Goal: Entertainment & Leisure: Browse casually

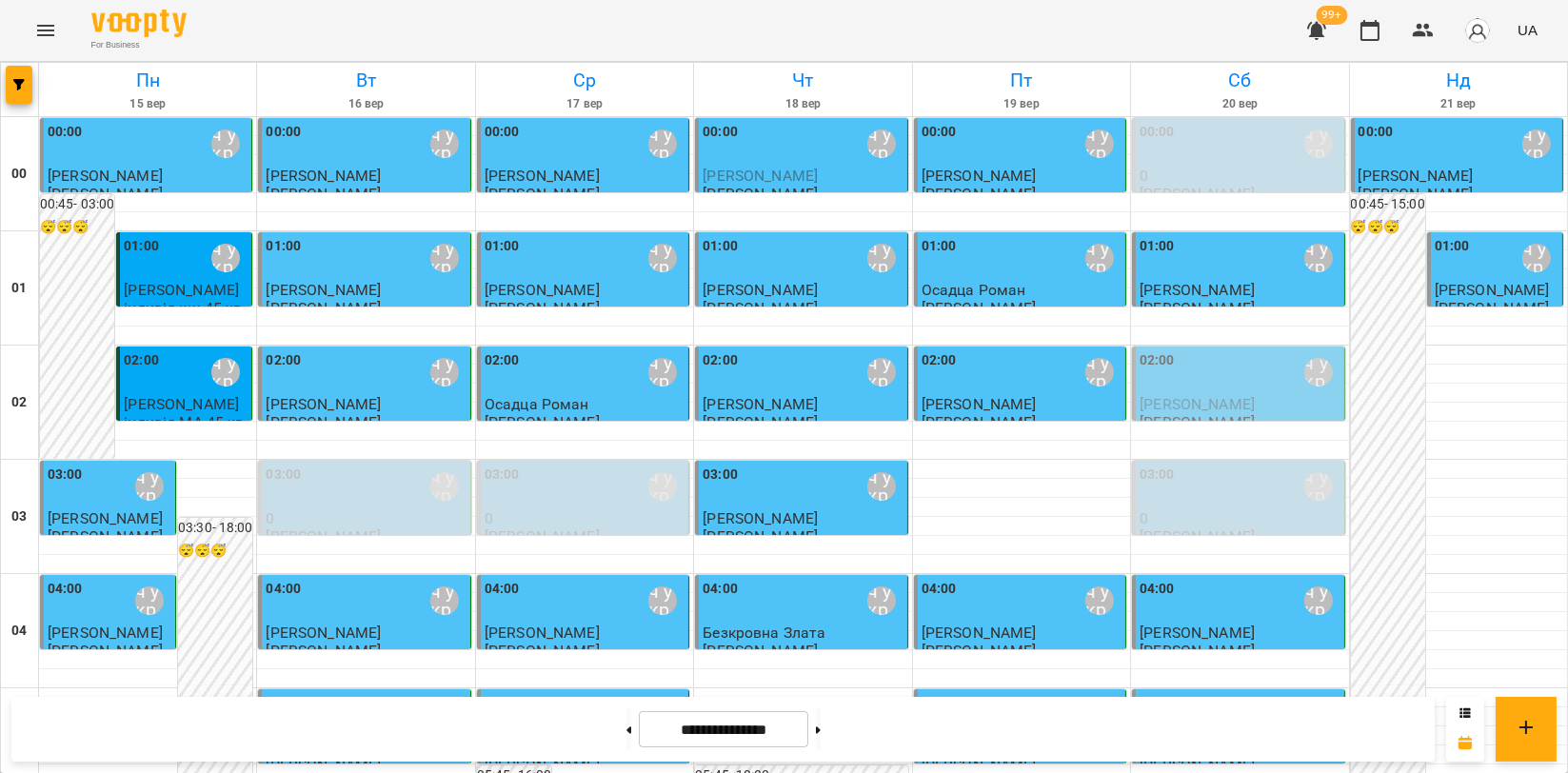
click at [23, 24] on button "Menu" at bounding box center [46, 31] width 46 height 46
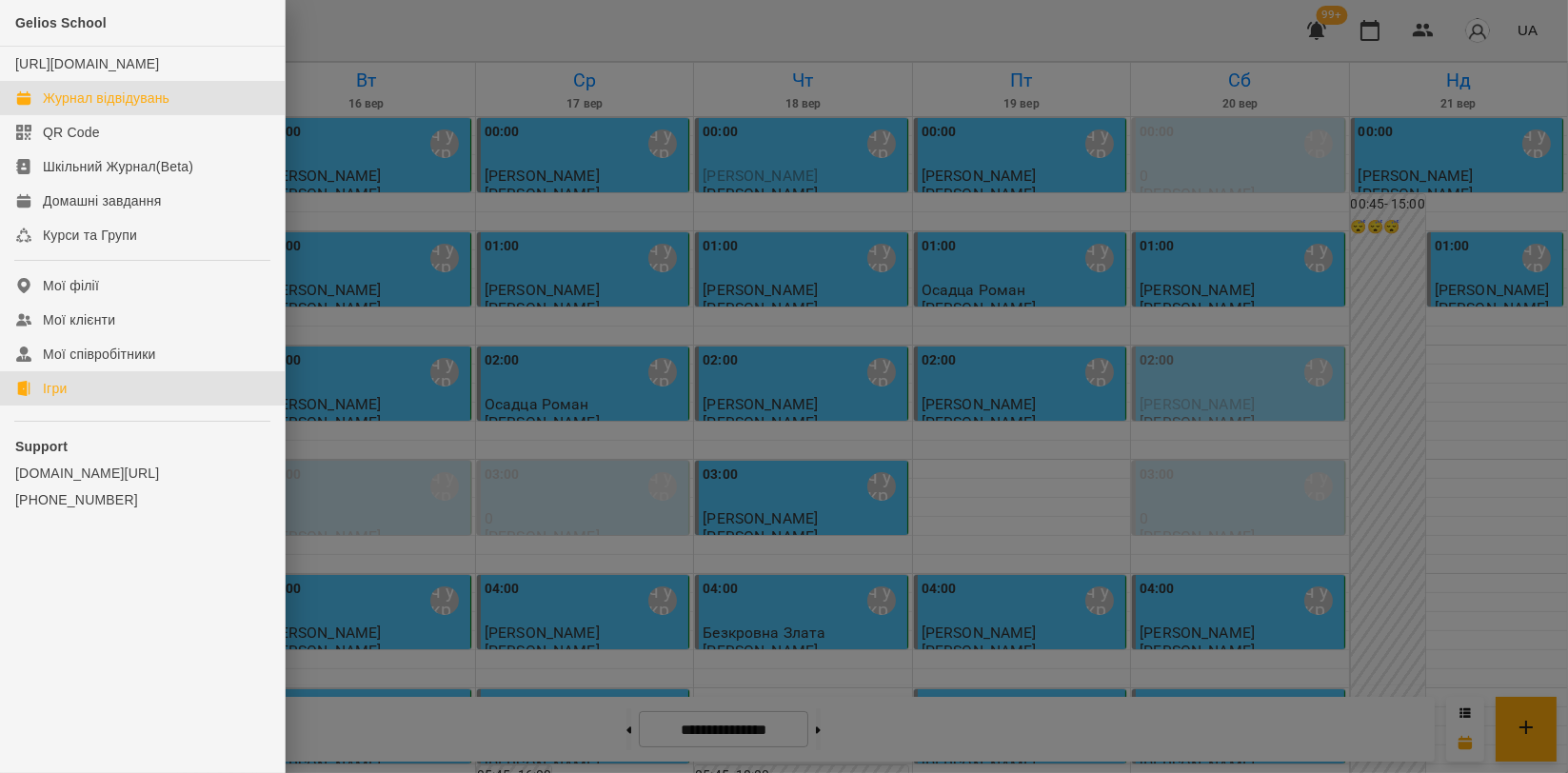
click at [47, 398] on div "Ігри" at bounding box center [54, 388] width 24 height 19
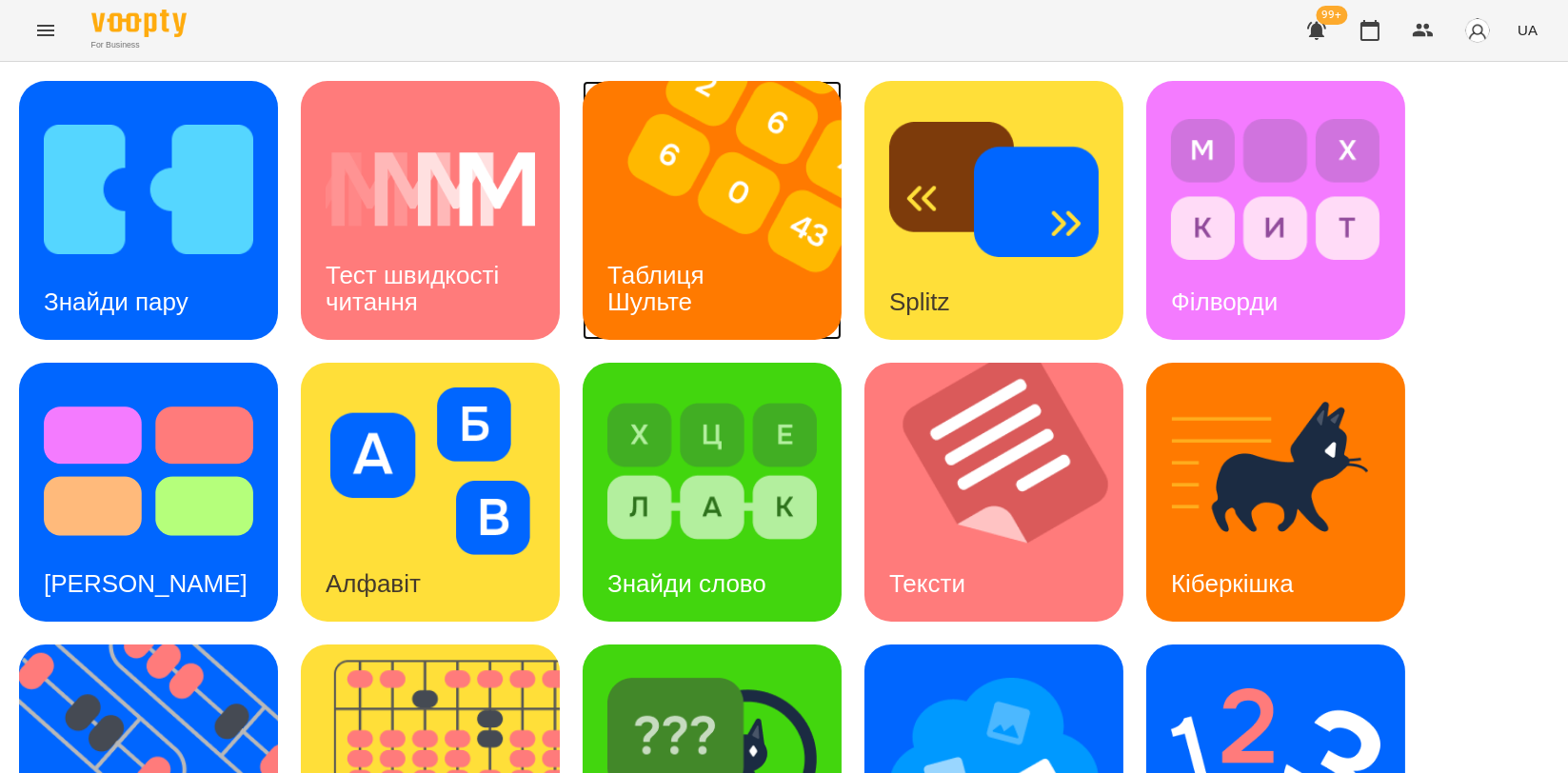
click at [752, 255] on img at bounding box center [724, 210] width 283 height 259
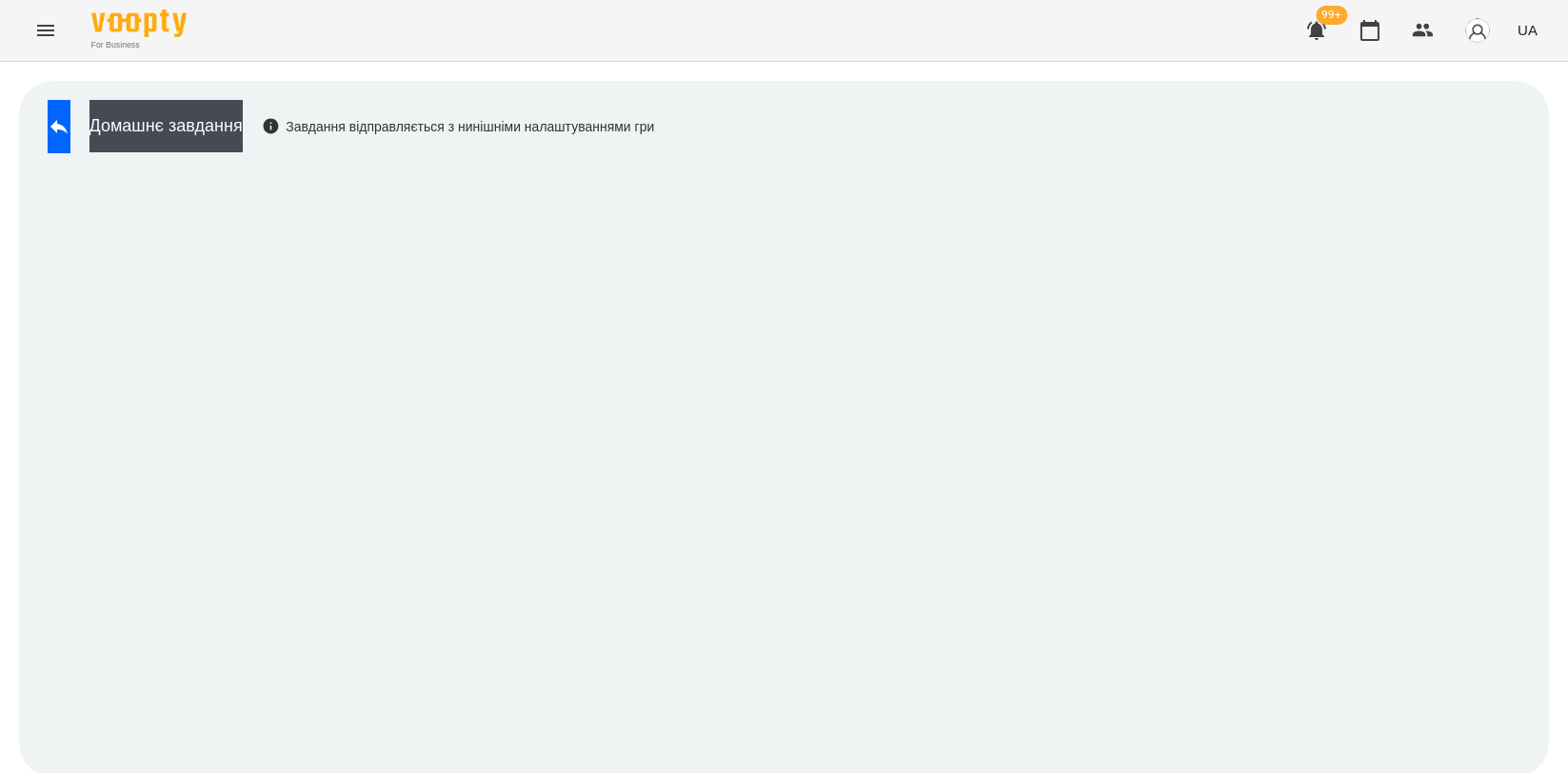
scroll to position [3, 0]
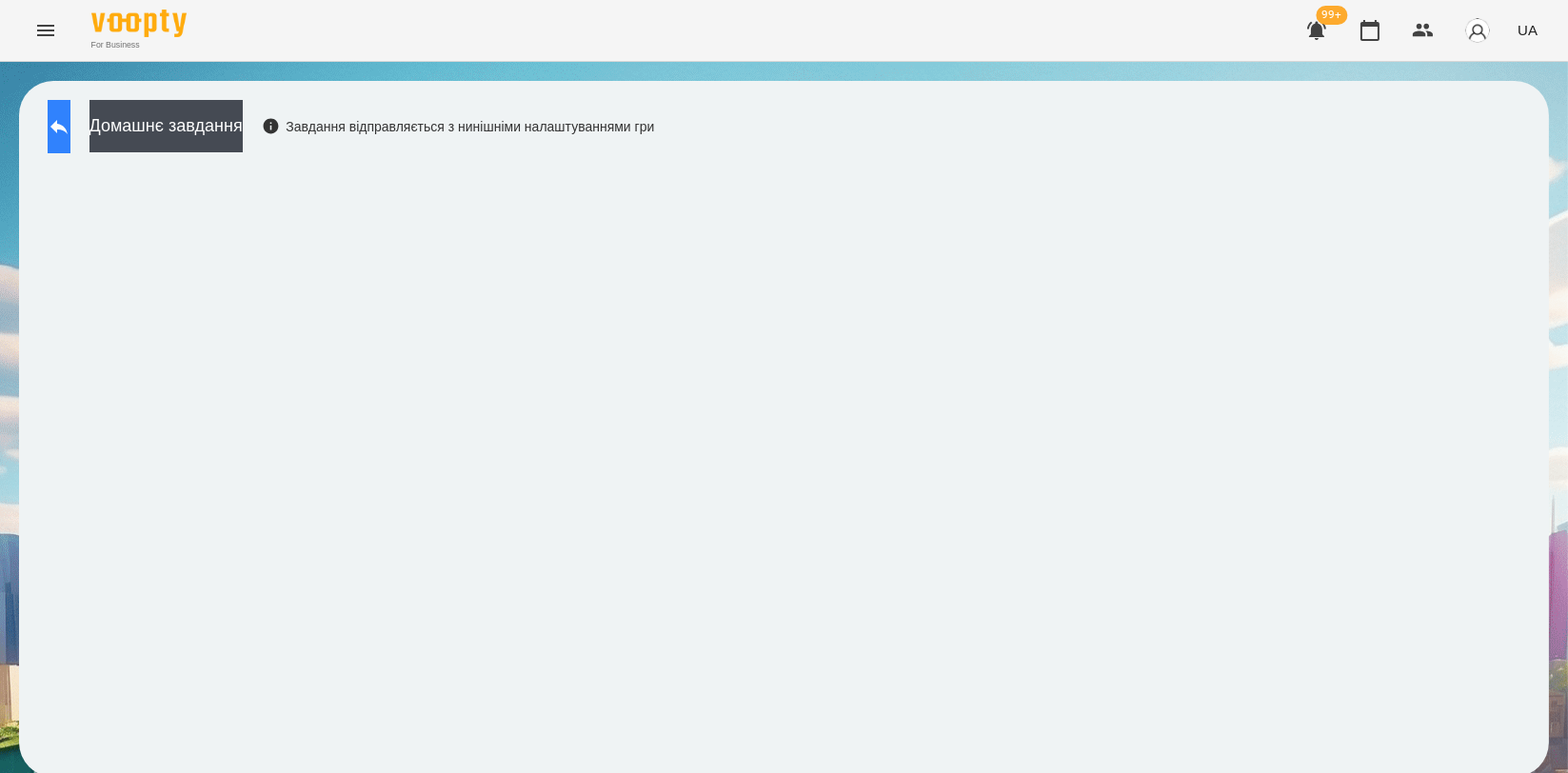
click at [71, 137] on button at bounding box center [59, 127] width 23 height 53
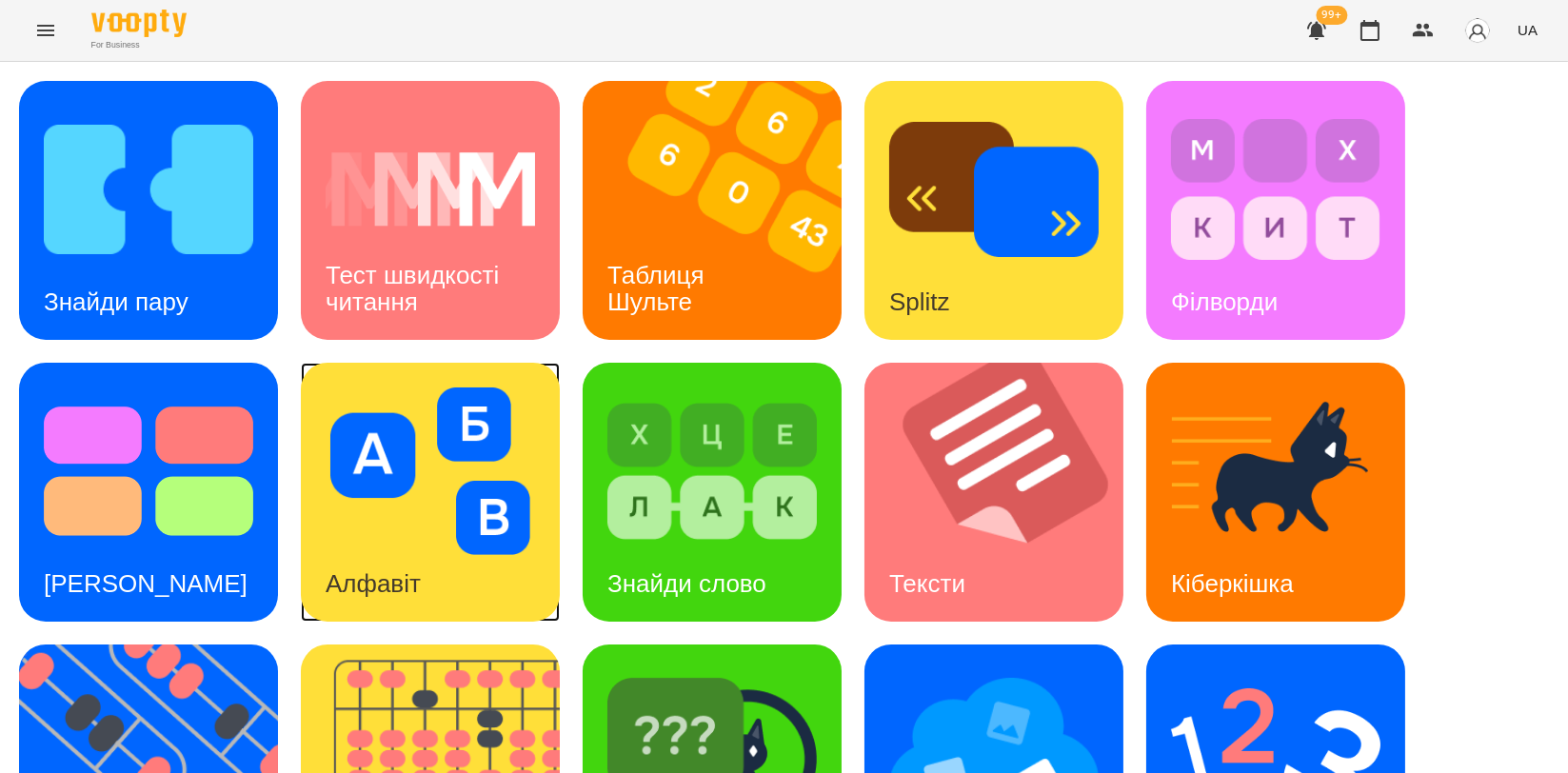
click at [399, 491] on img at bounding box center [430, 470] width 209 height 167
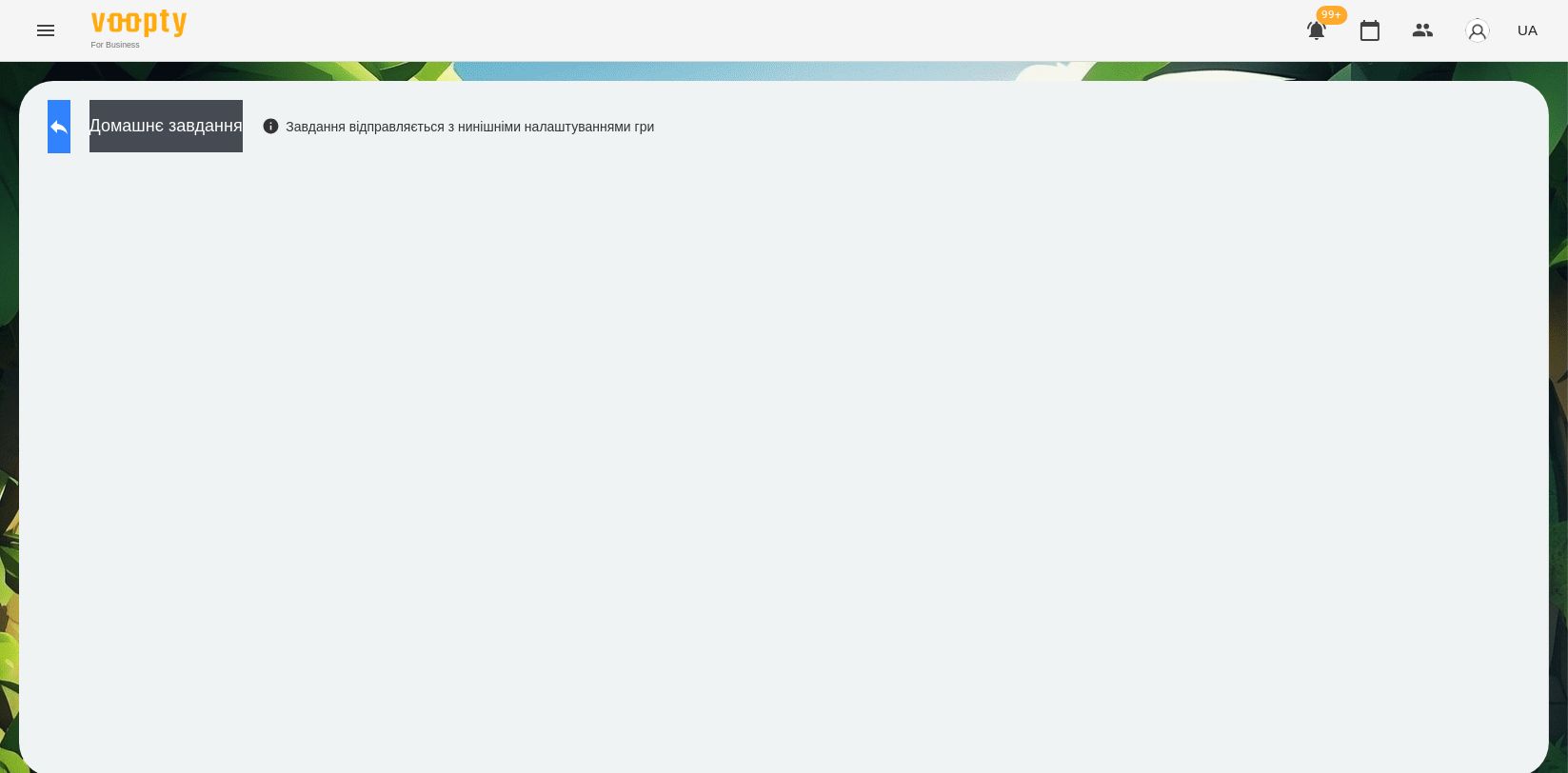
click at [71, 130] on icon at bounding box center [59, 127] width 23 height 23
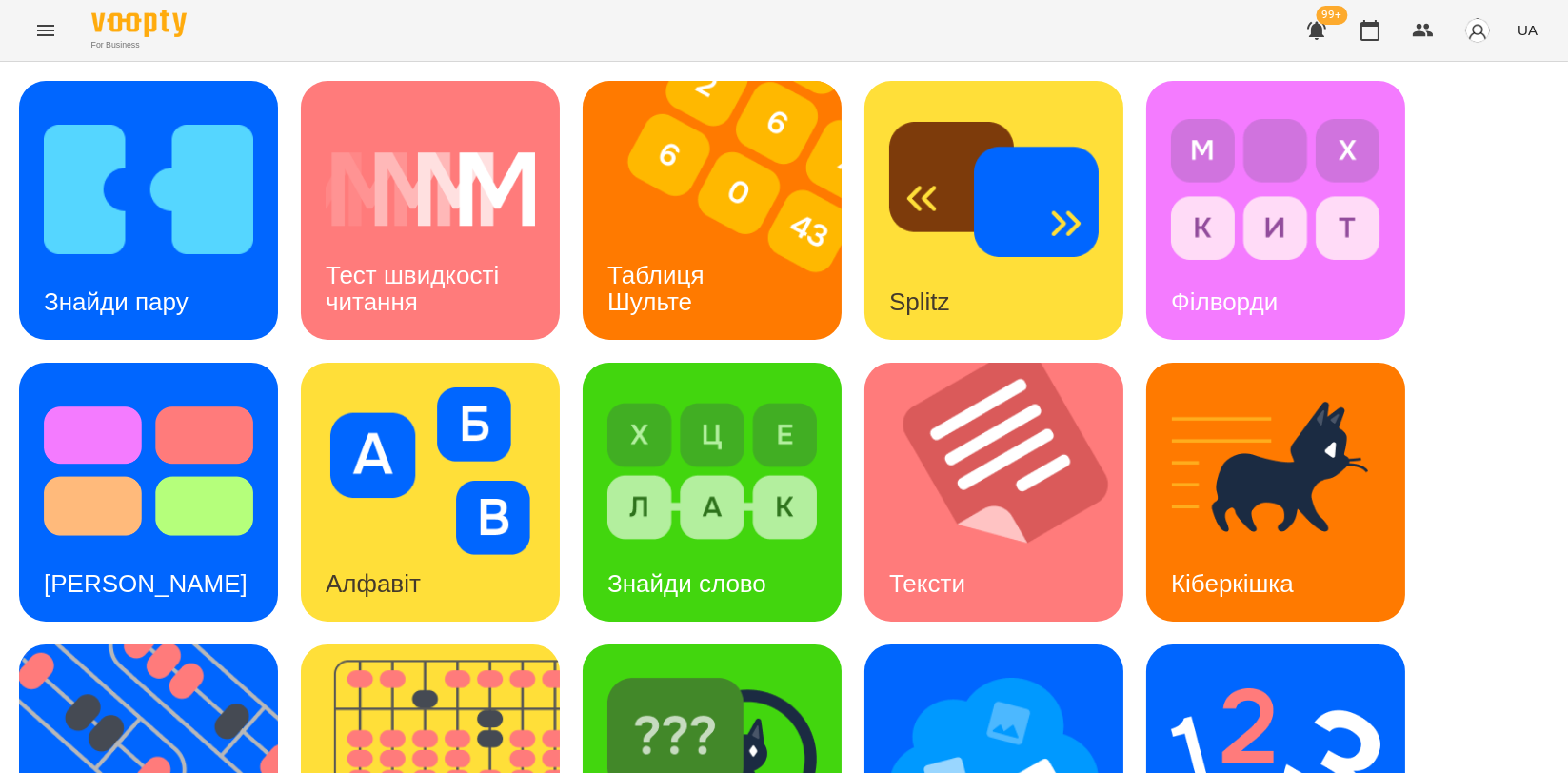
scroll to position [317, 0]
click at [99, 387] on img at bounding box center [148, 470] width 209 height 167
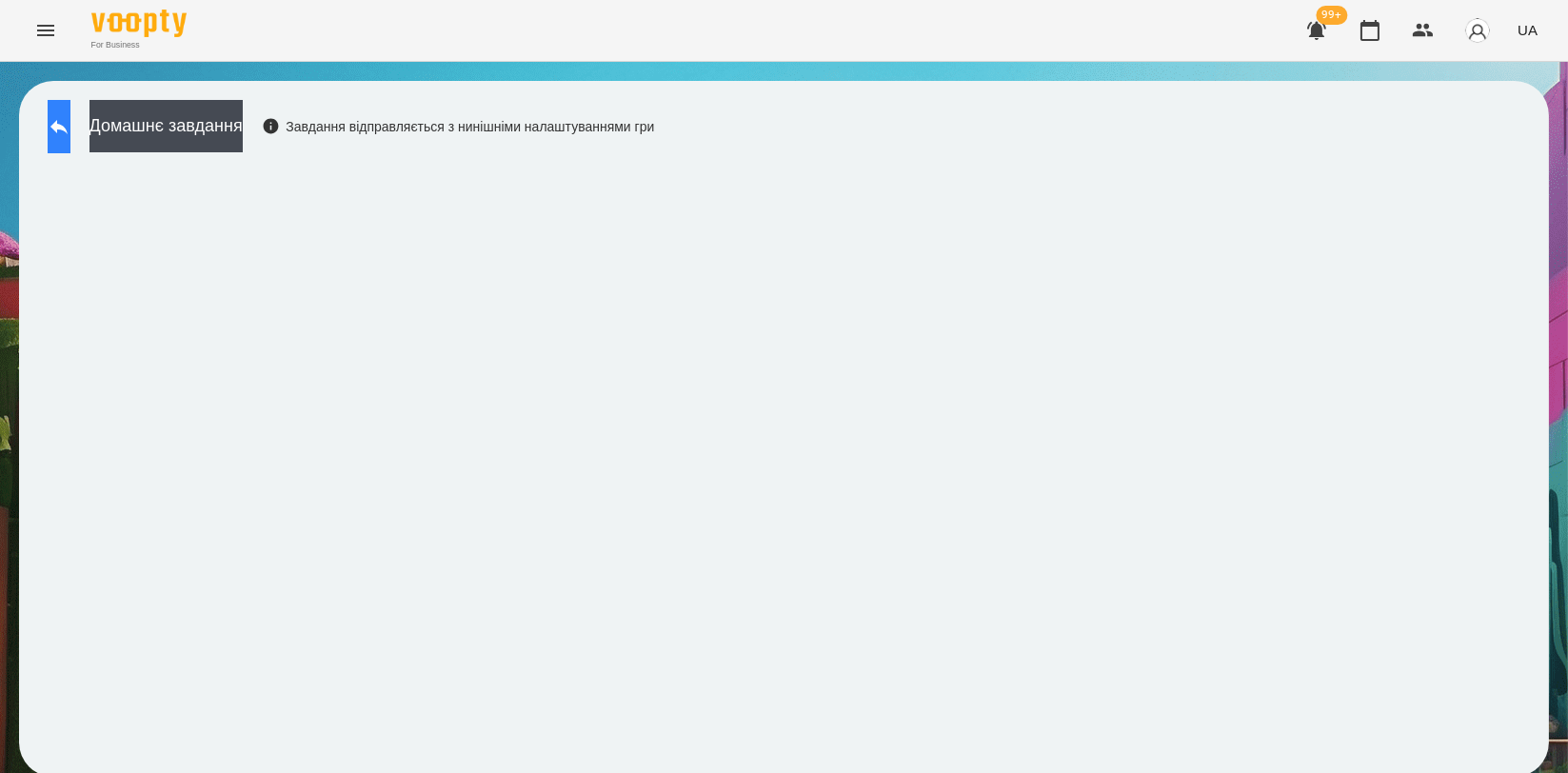
click at [71, 123] on icon at bounding box center [59, 127] width 23 height 23
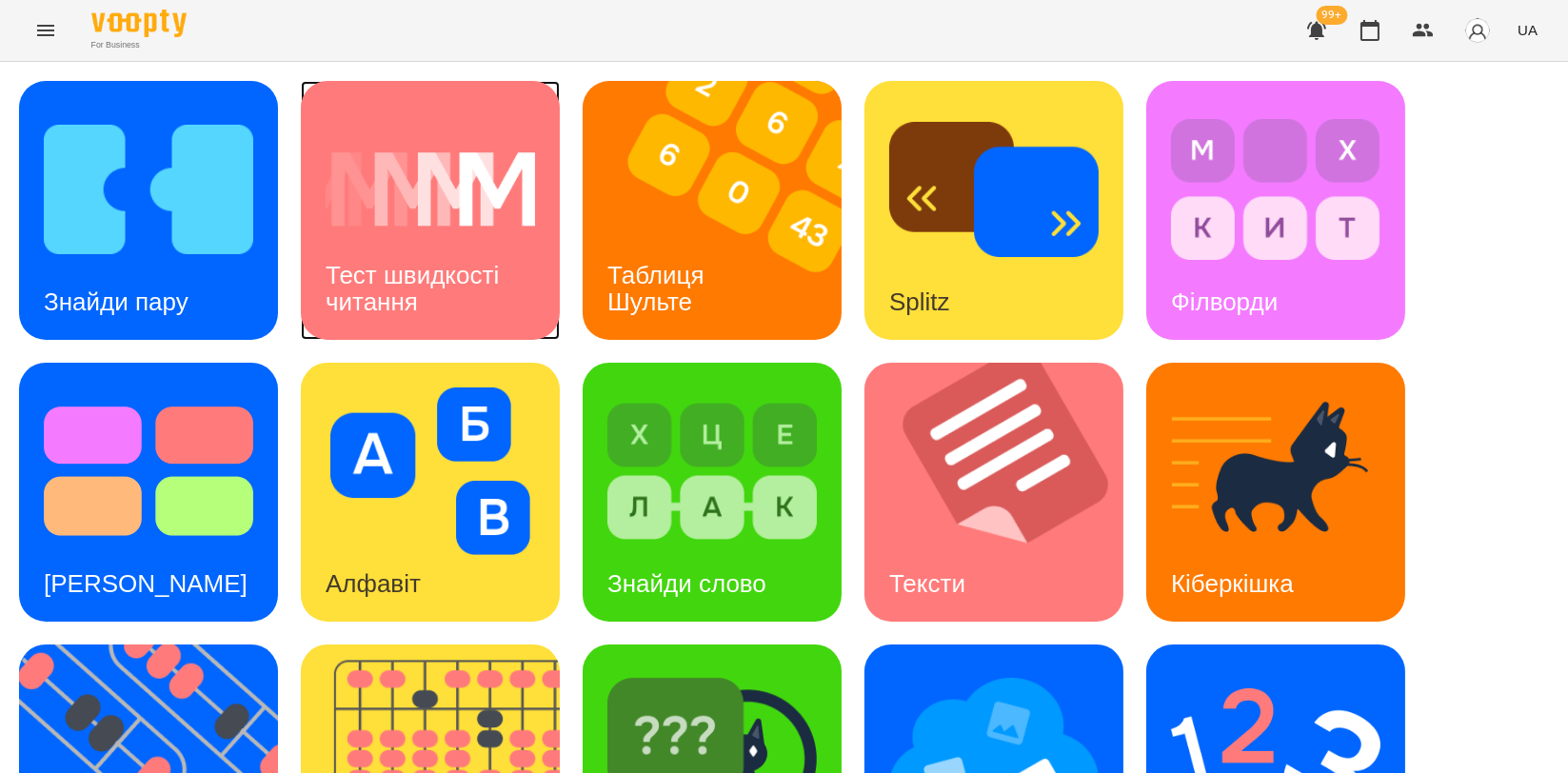
click at [385, 253] on div "Тест швидкості читання" at bounding box center [430, 288] width 259 height 102
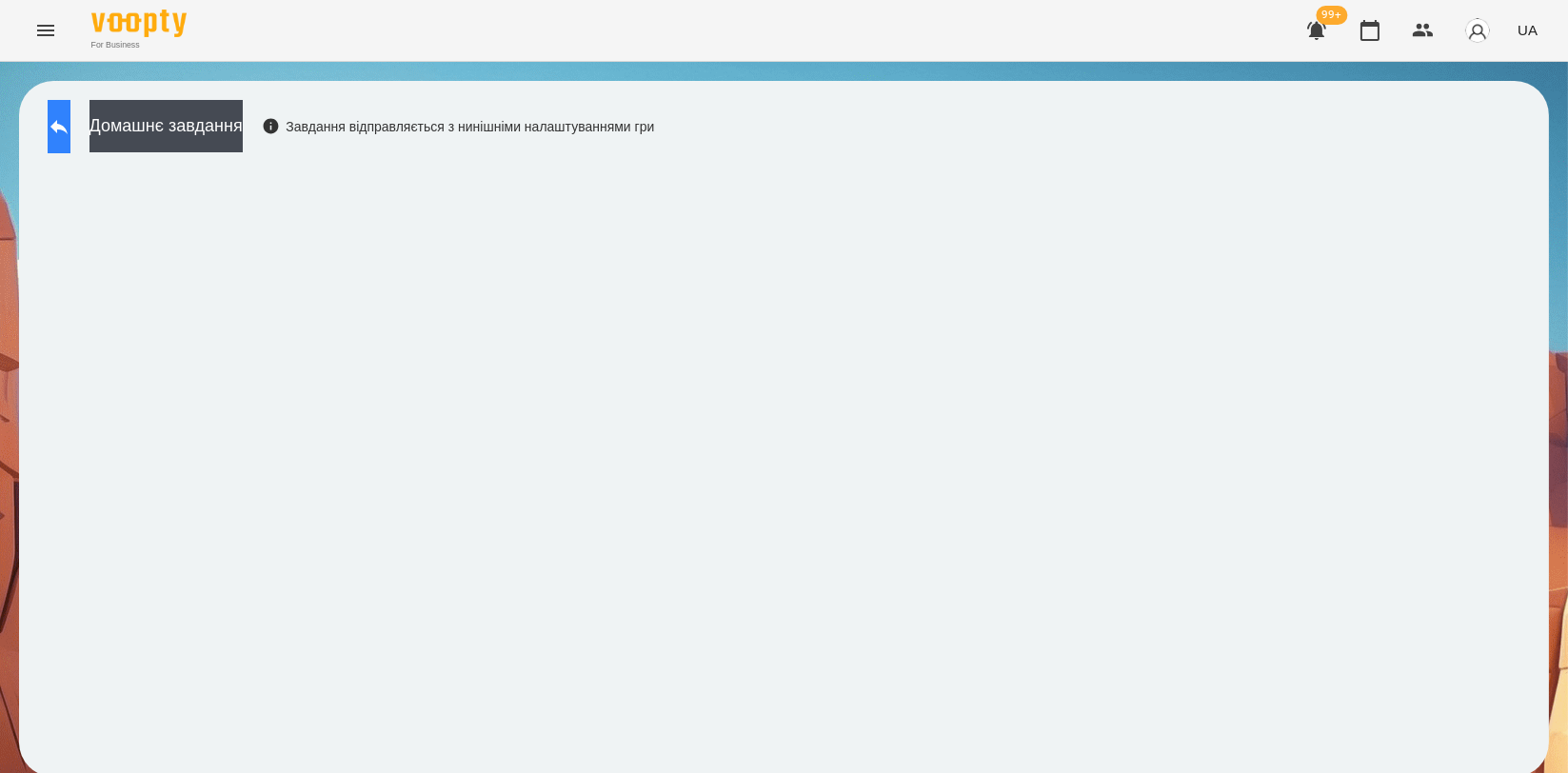
click at [64, 132] on button at bounding box center [59, 127] width 23 height 53
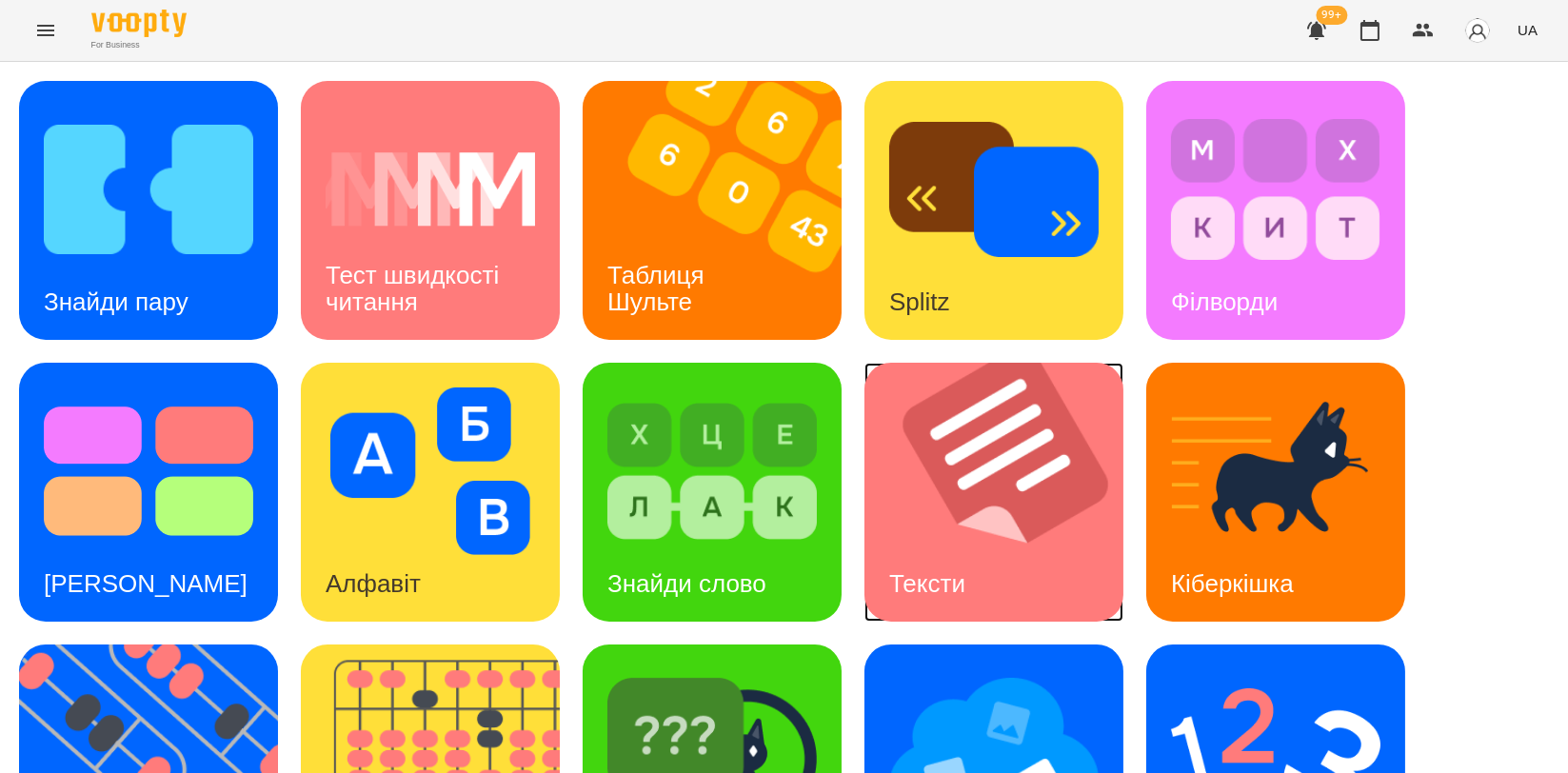
click at [958, 471] on img at bounding box center [1006, 491] width 283 height 259
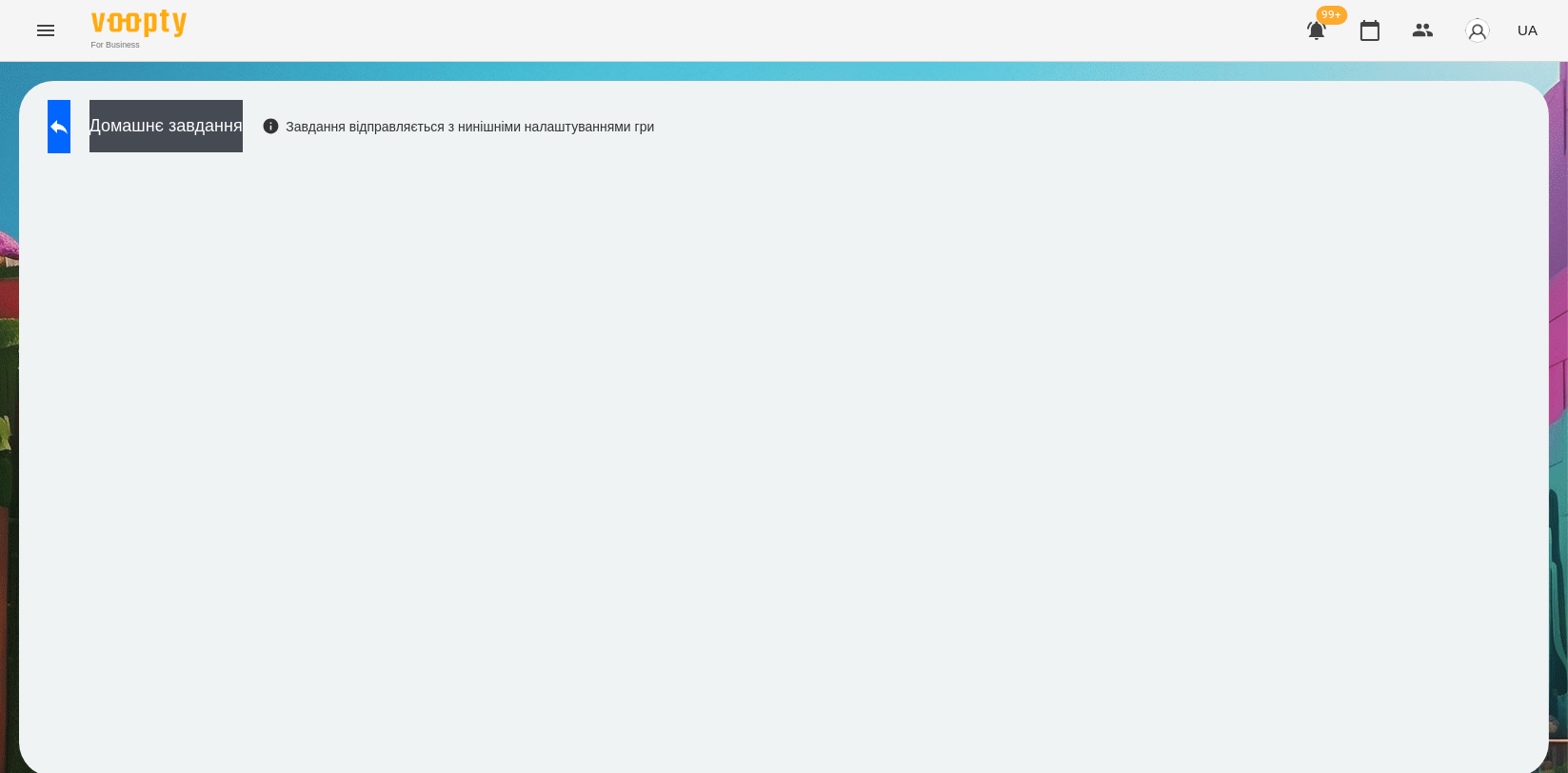
scroll to position [3, 0]
click at [71, 130] on icon at bounding box center [59, 127] width 23 height 23
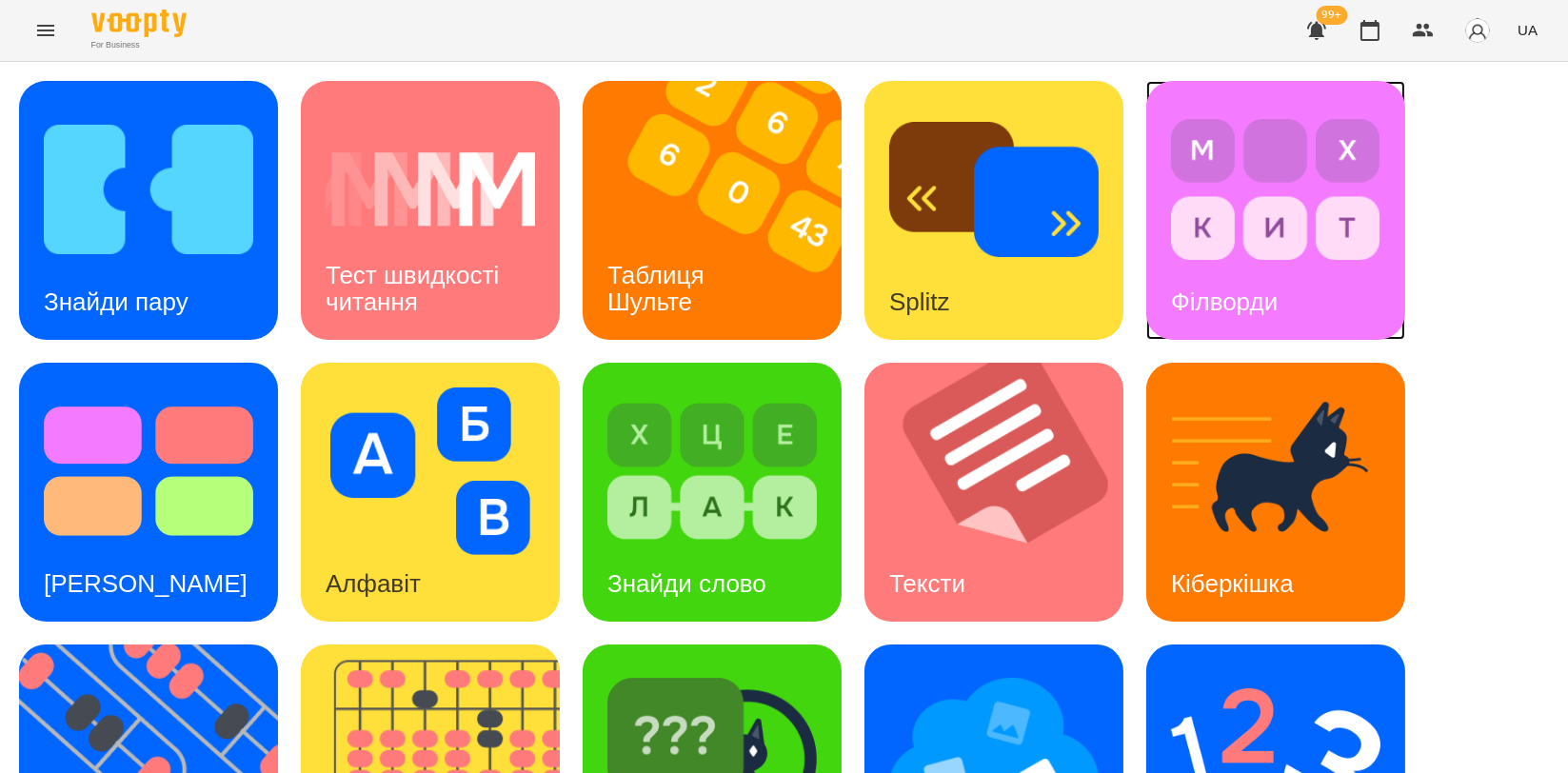
click at [1312, 247] on img at bounding box center [1275, 189] width 209 height 167
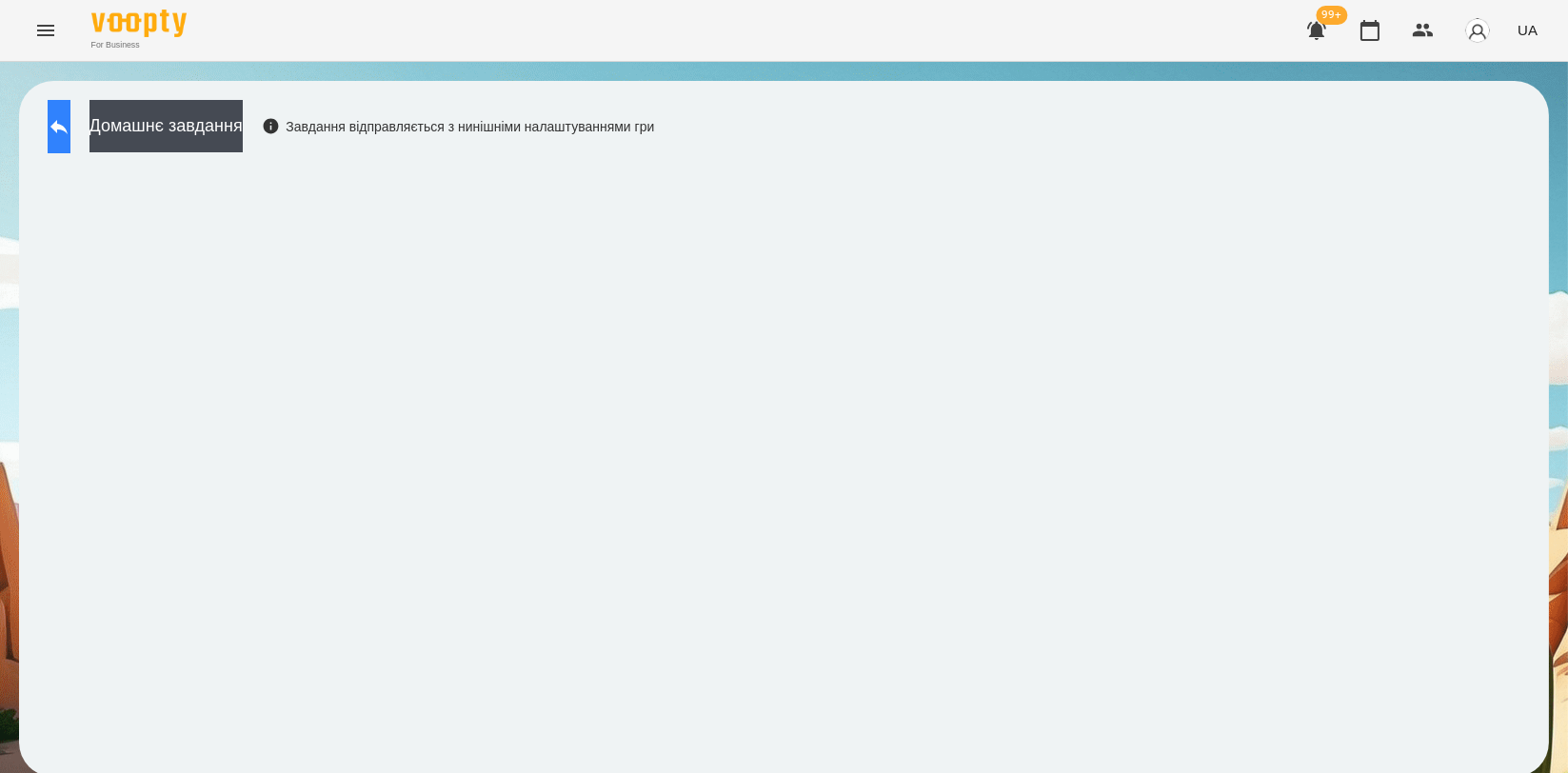
click at [71, 133] on button at bounding box center [59, 127] width 23 height 53
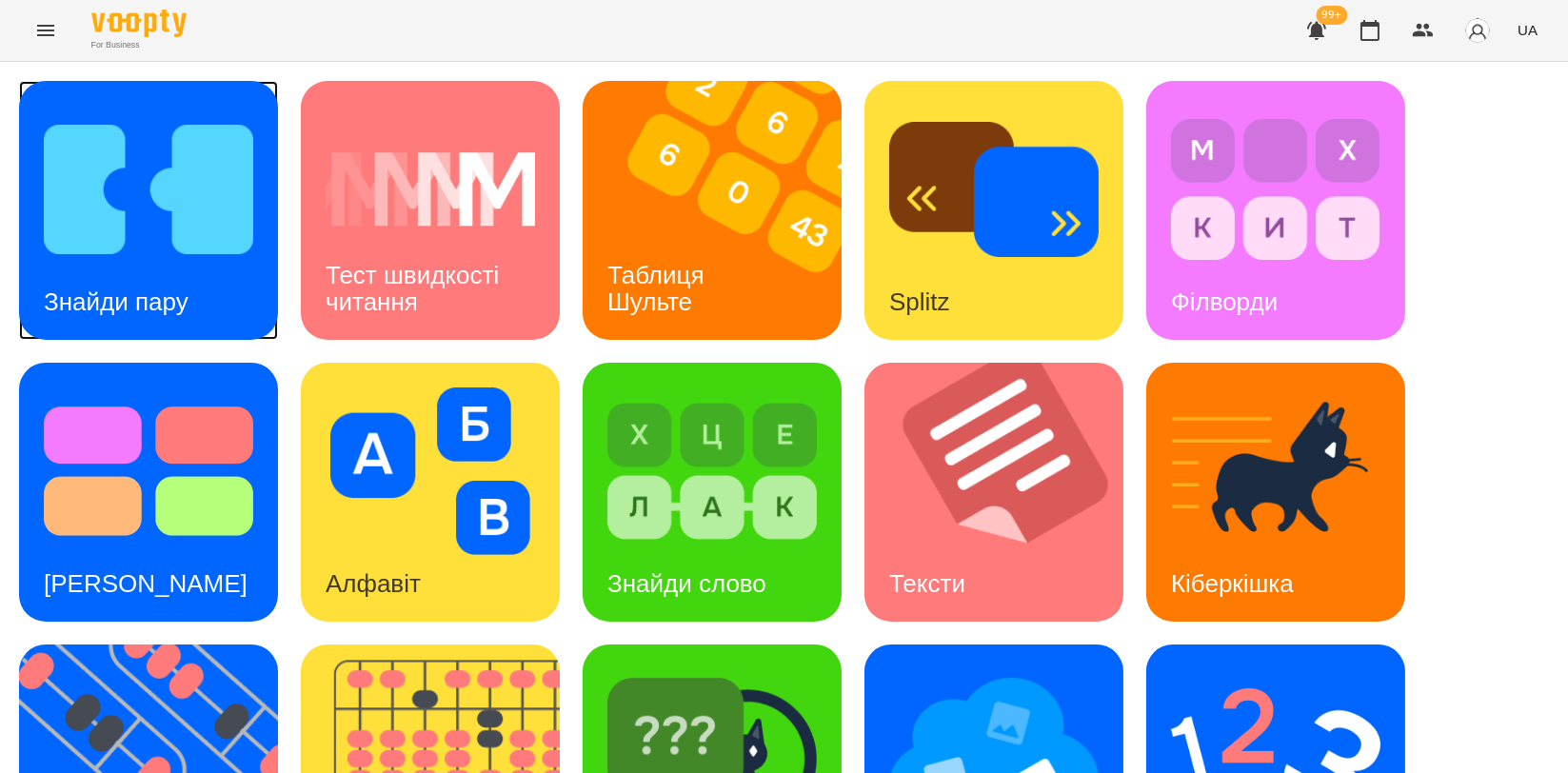
click at [141, 212] on img at bounding box center [148, 189] width 209 height 167
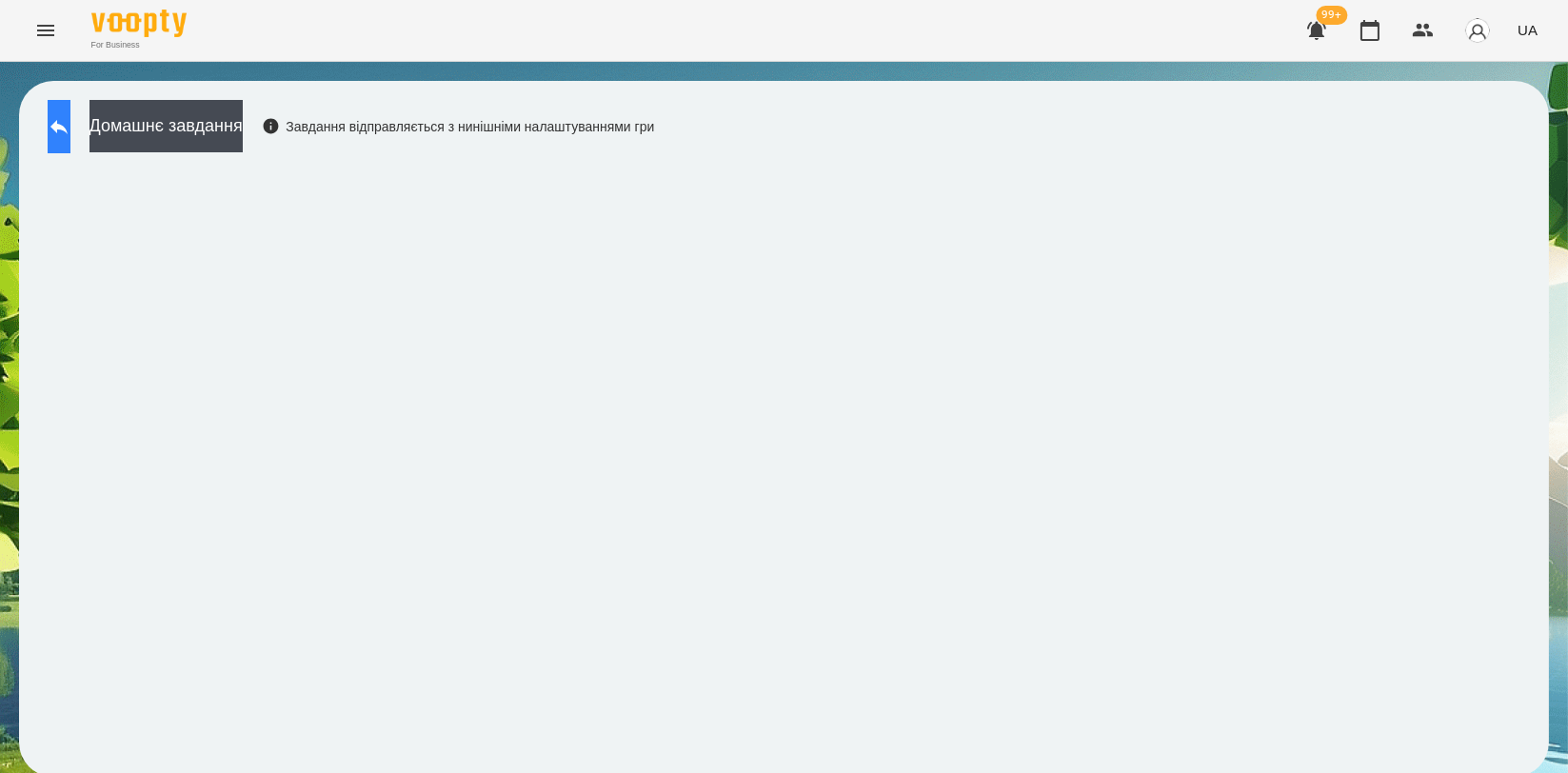
click at [71, 136] on icon at bounding box center [59, 127] width 23 height 23
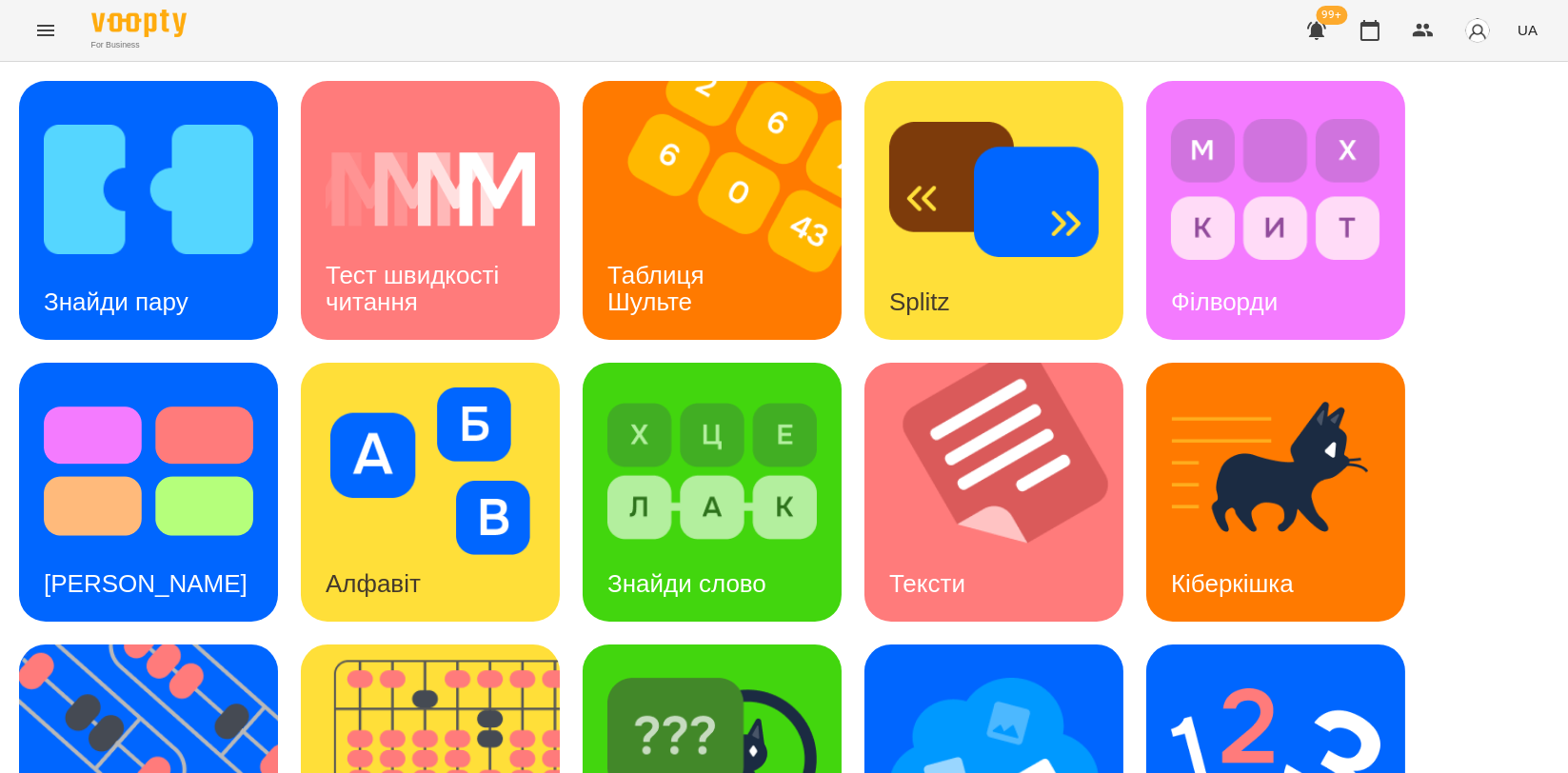
scroll to position [423, 0]
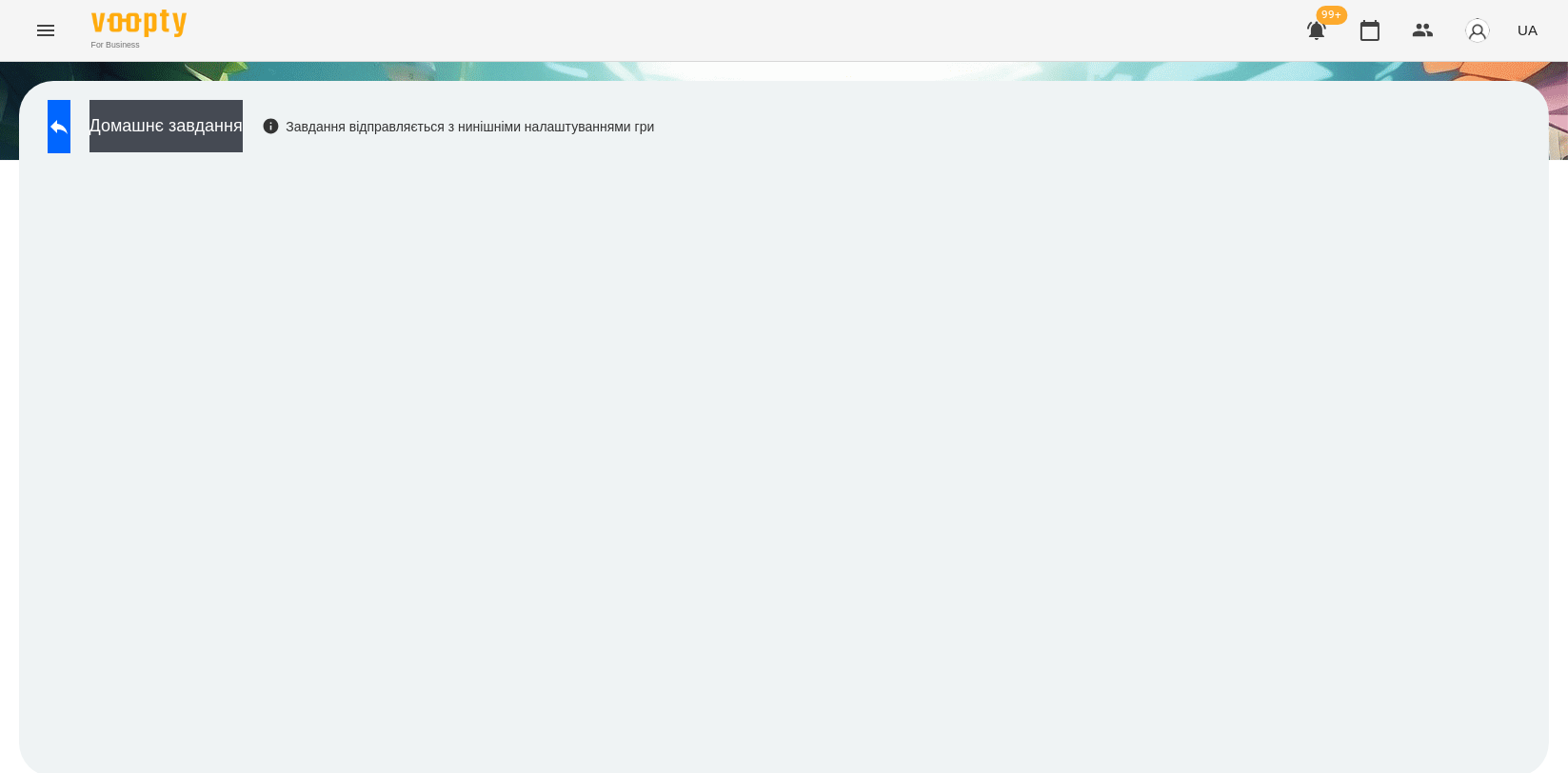
scroll to position [3, 0]
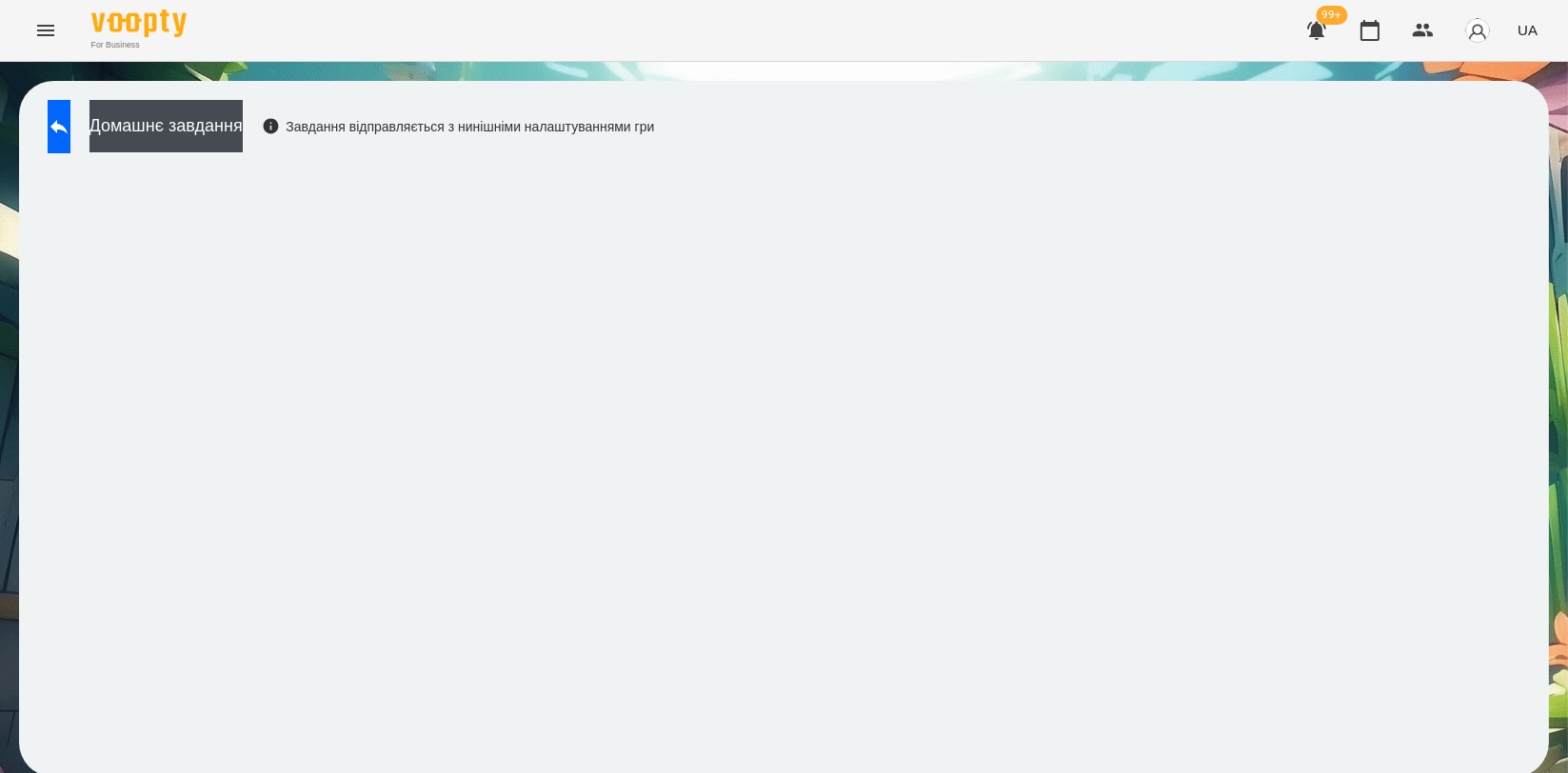
click at [1383, 152] on div "Домашнє завдання Завдання відправляється з нинішніми налаштуваннями гри" at bounding box center [784, 428] width 1530 height 696
click at [1352, 157] on div "Домашнє завдання Завдання відправляється з нинішніми налаштуваннями гри" at bounding box center [784, 428] width 1530 height 696
click at [71, 127] on icon at bounding box center [59, 127] width 23 height 23
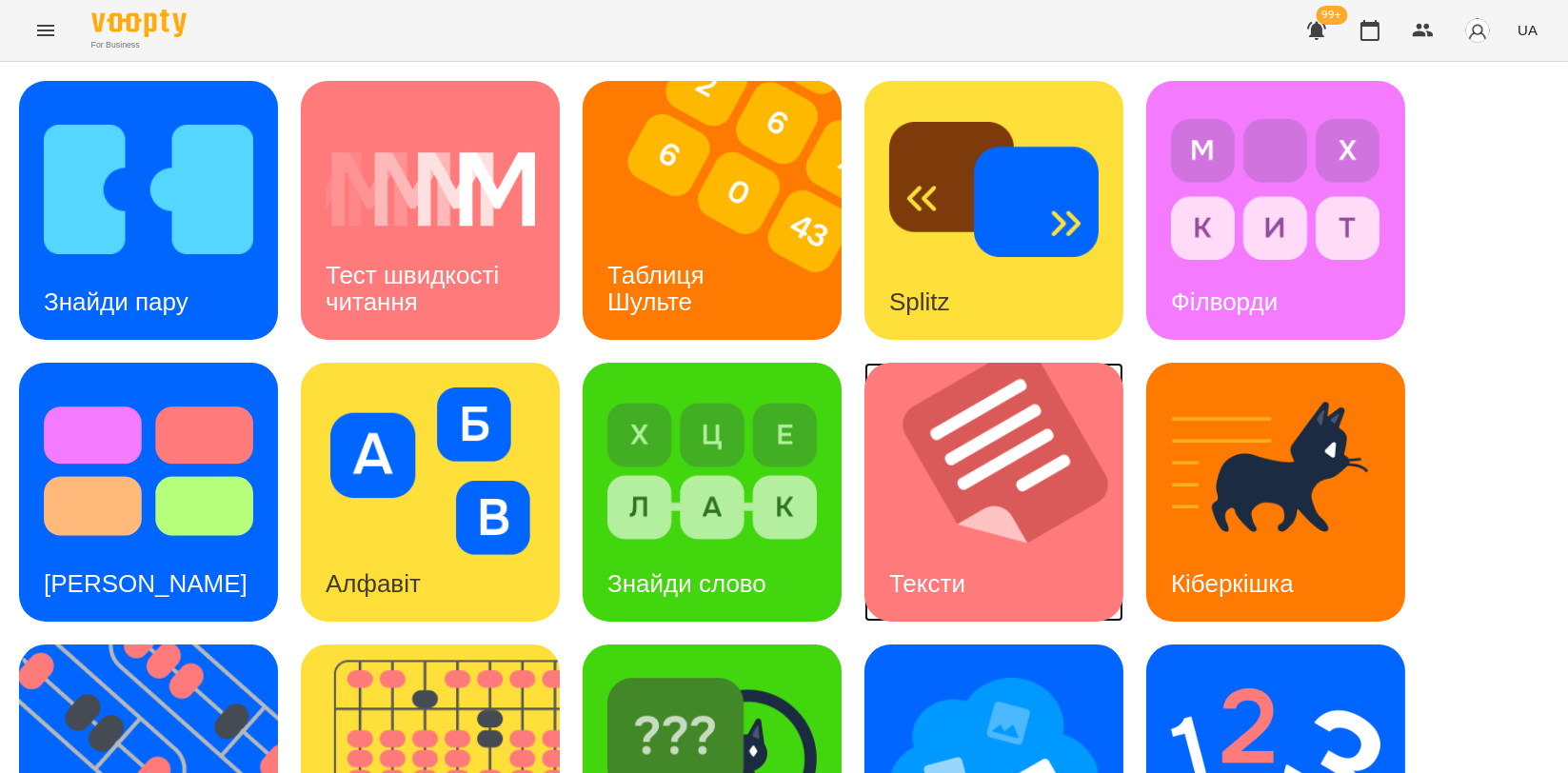
click at [973, 529] on img at bounding box center [1006, 491] width 283 height 259
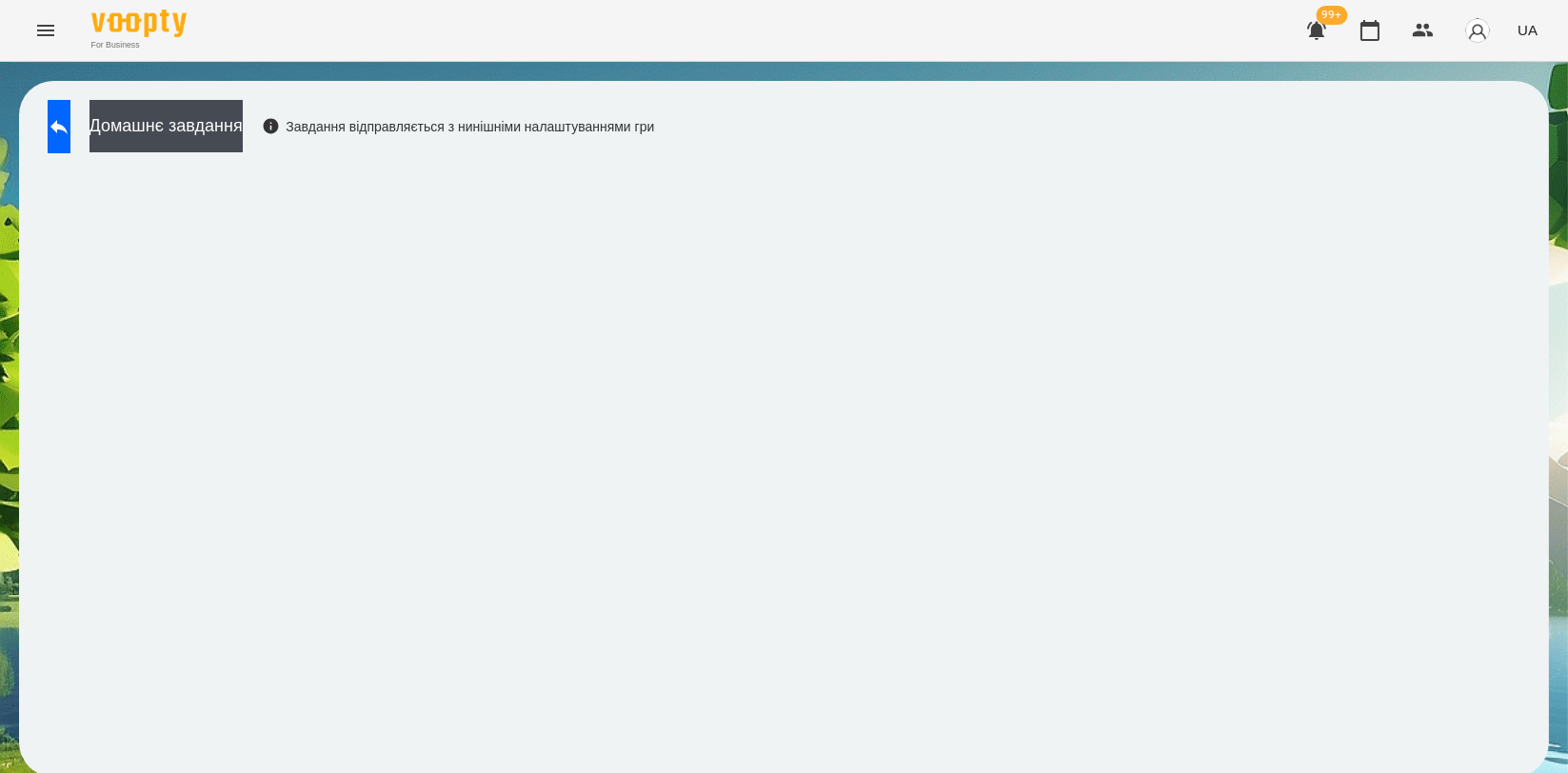
scroll to position [3, 0]
click at [71, 115] on button at bounding box center [59, 127] width 23 height 53
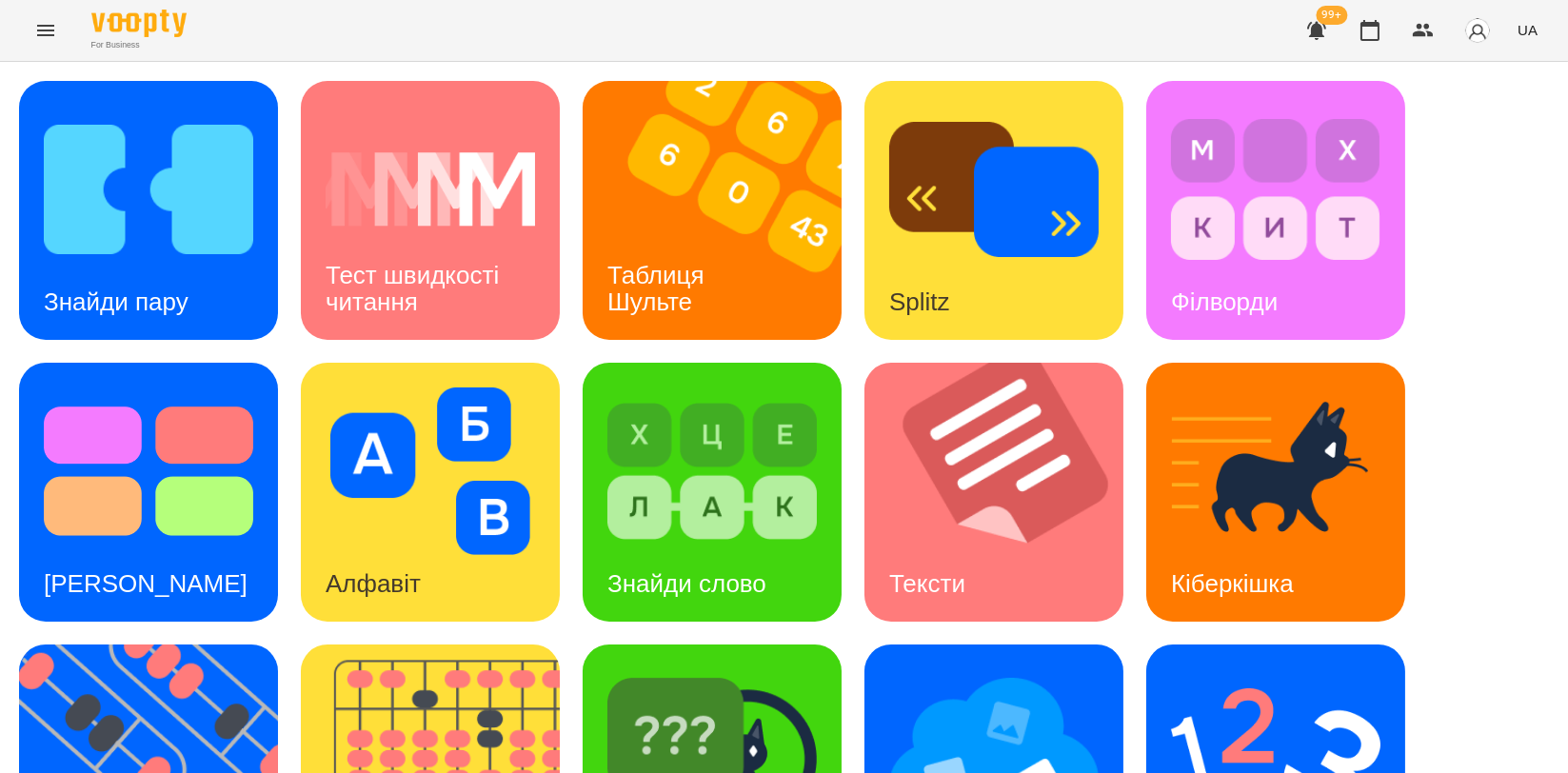
scroll to position [106, 0]
click at [918, 399] on img at bounding box center [1006, 491] width 283 height 259
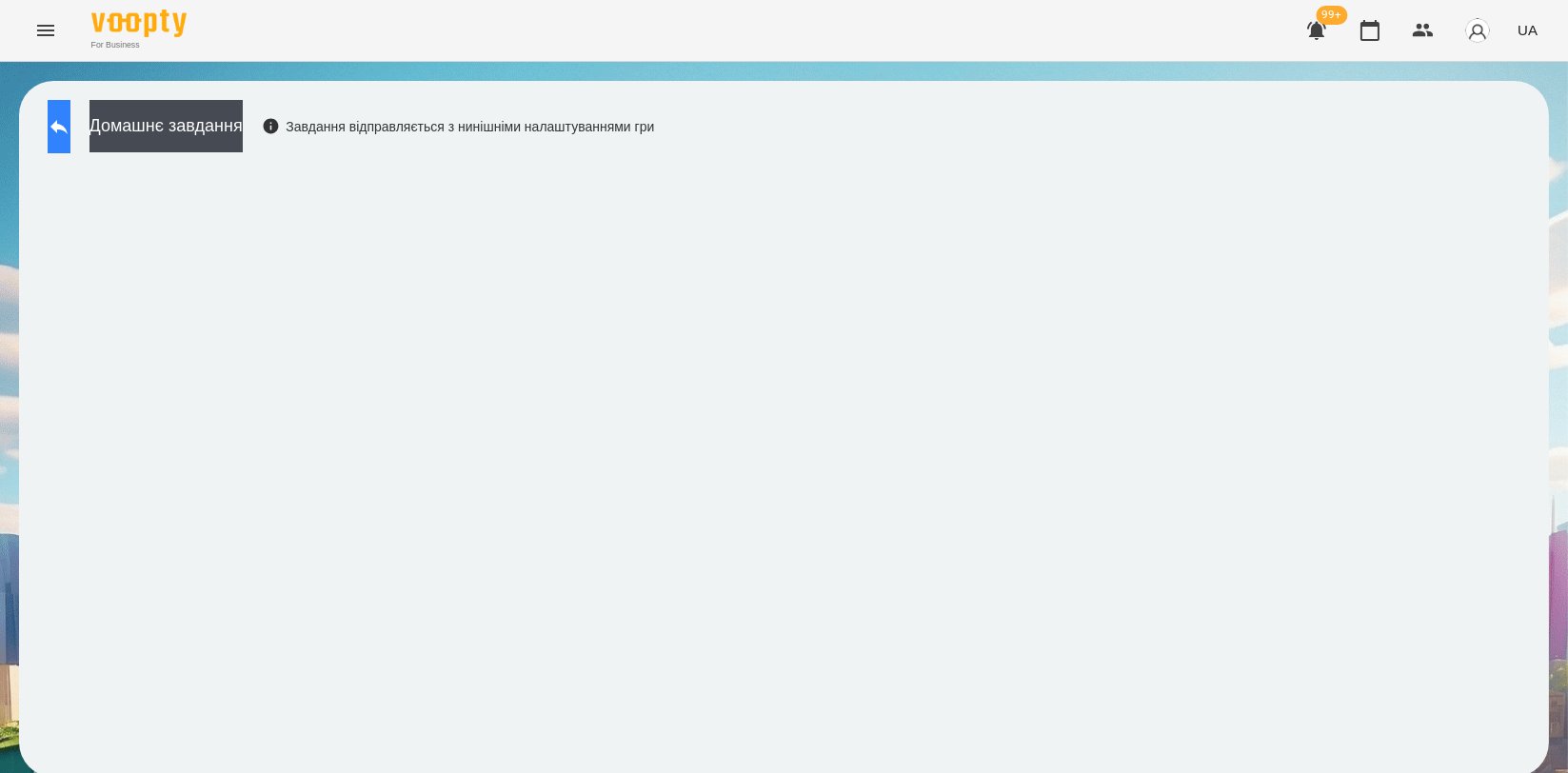
click at [71, 114] on button at bounding box center [59, 127] width 23 height 53
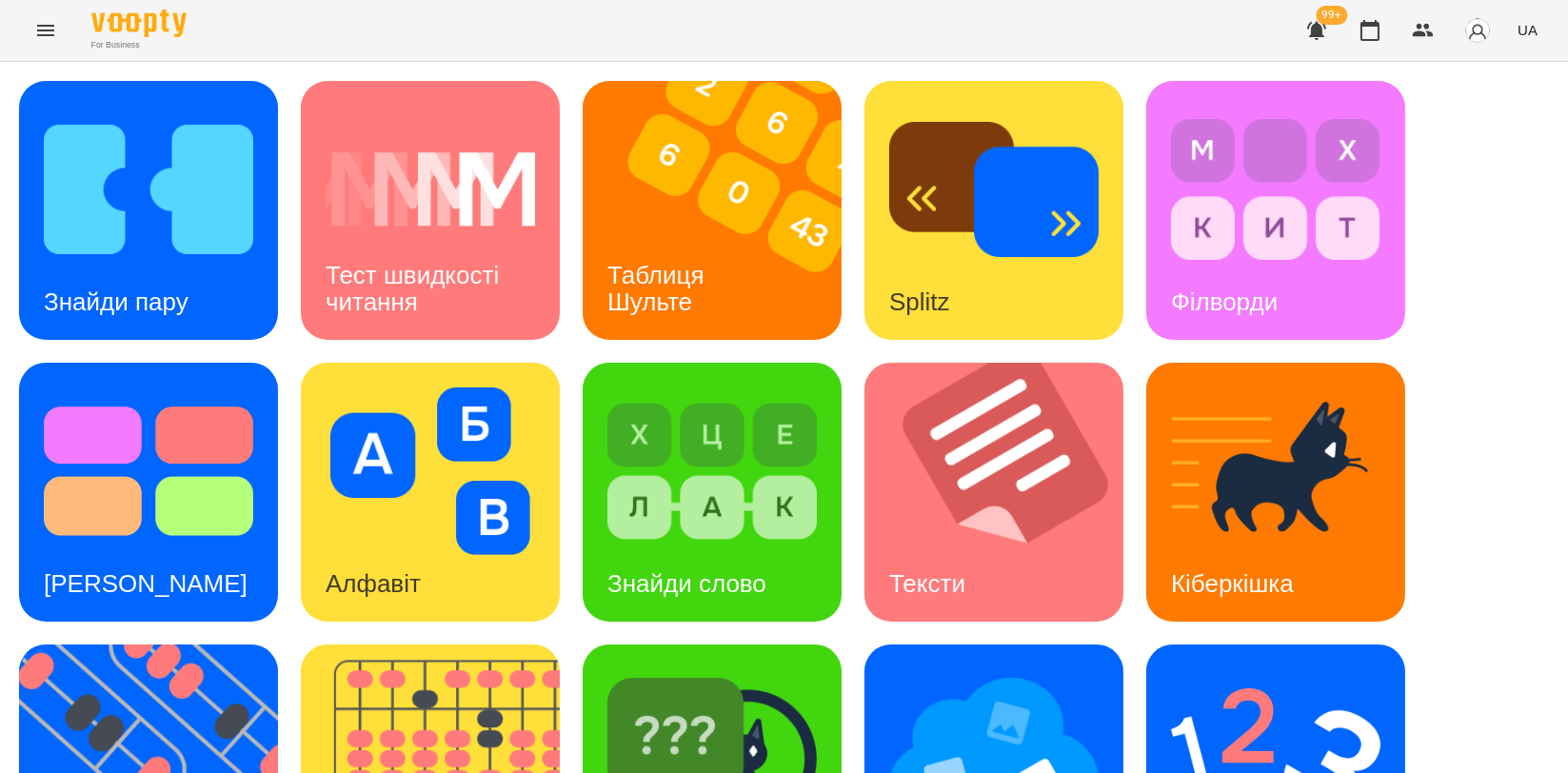
scroll to position [431, 0]
click at [666, 669] on img at bounding box center [711, 752] width 209 height 167
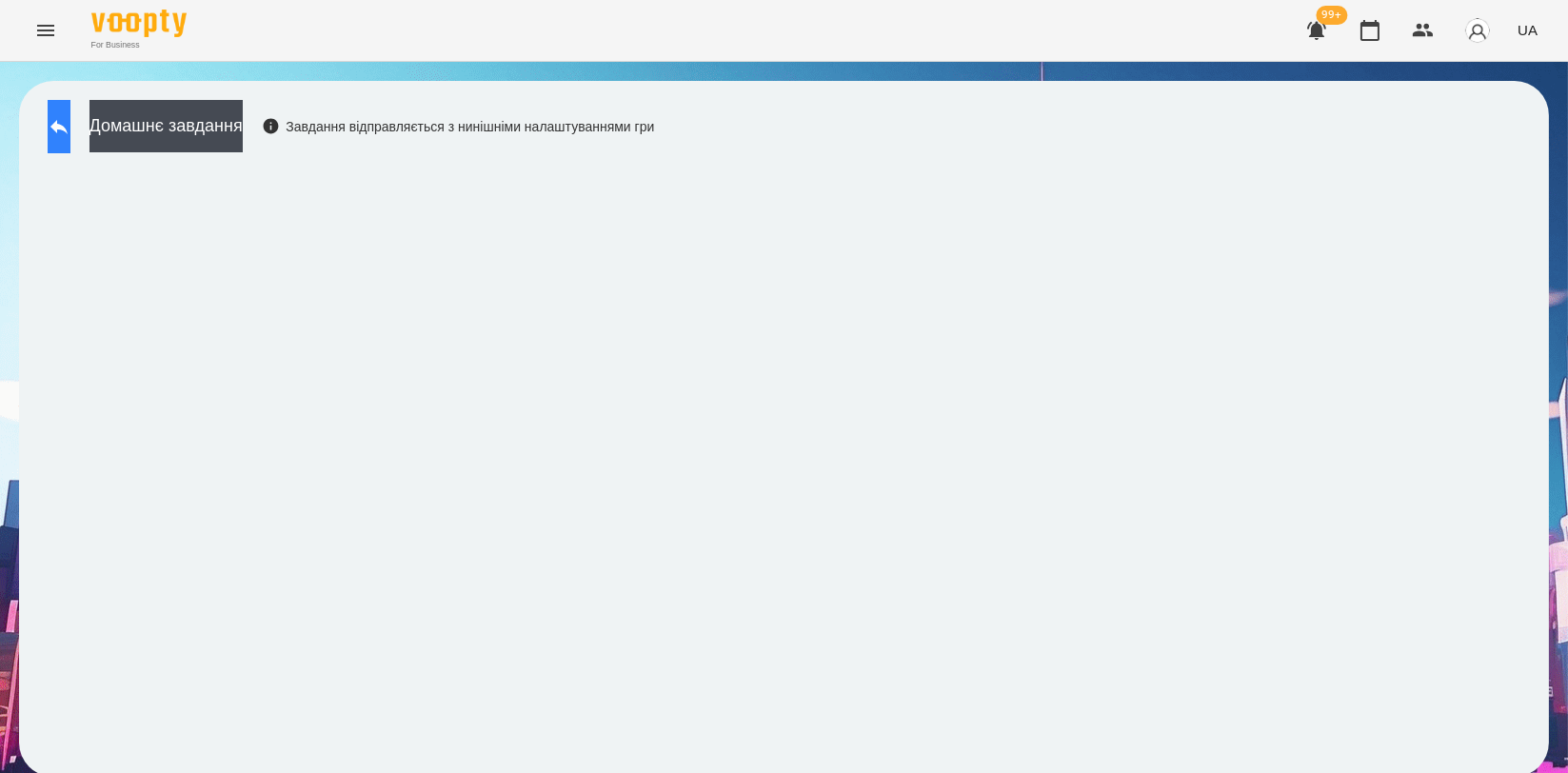
click at [71, 133] on button at bounding box center [59, 127] width 23 height 53
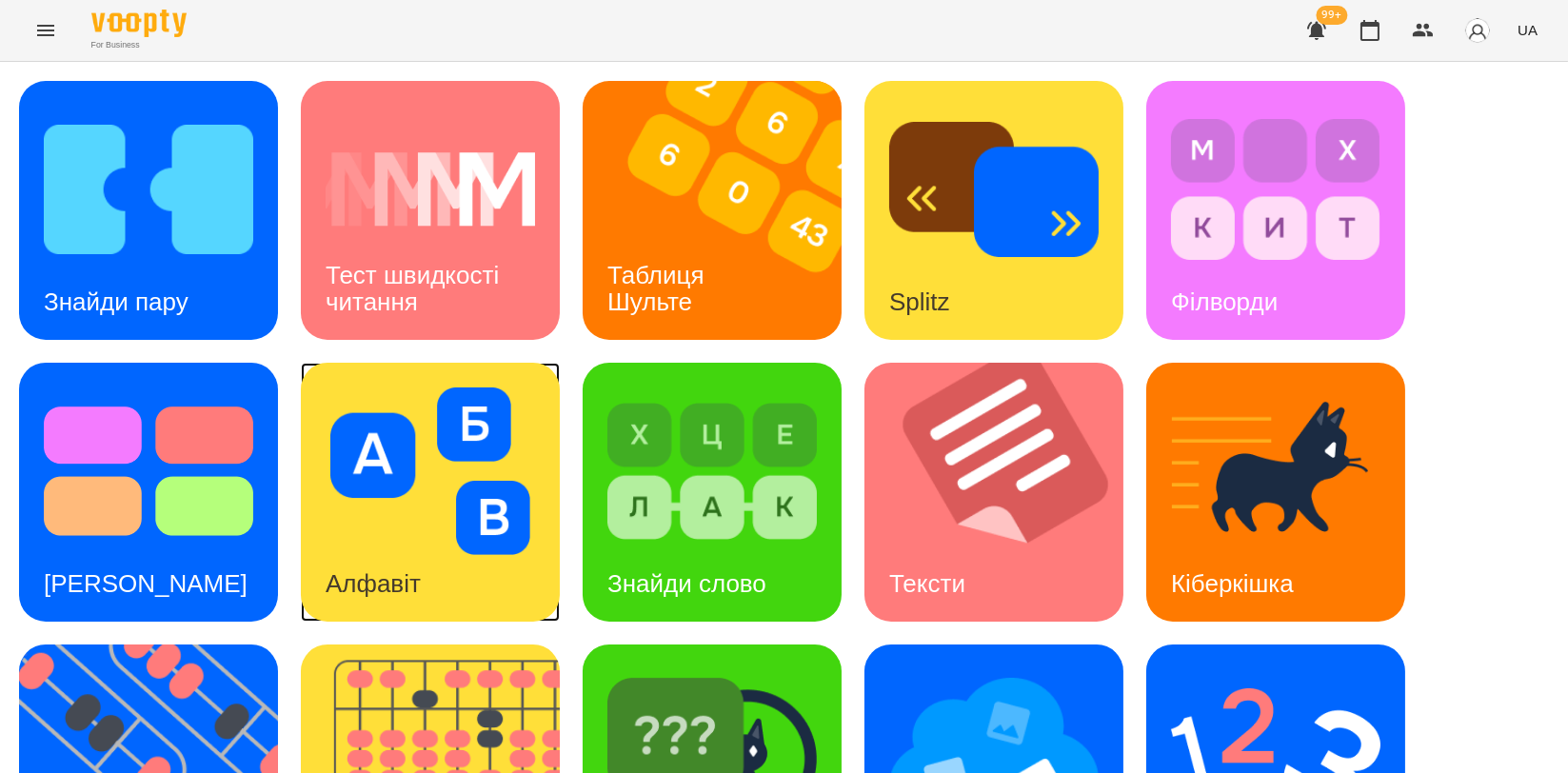
click at [396, 388] on img at bounding box center [430, 470] width 209 height 167
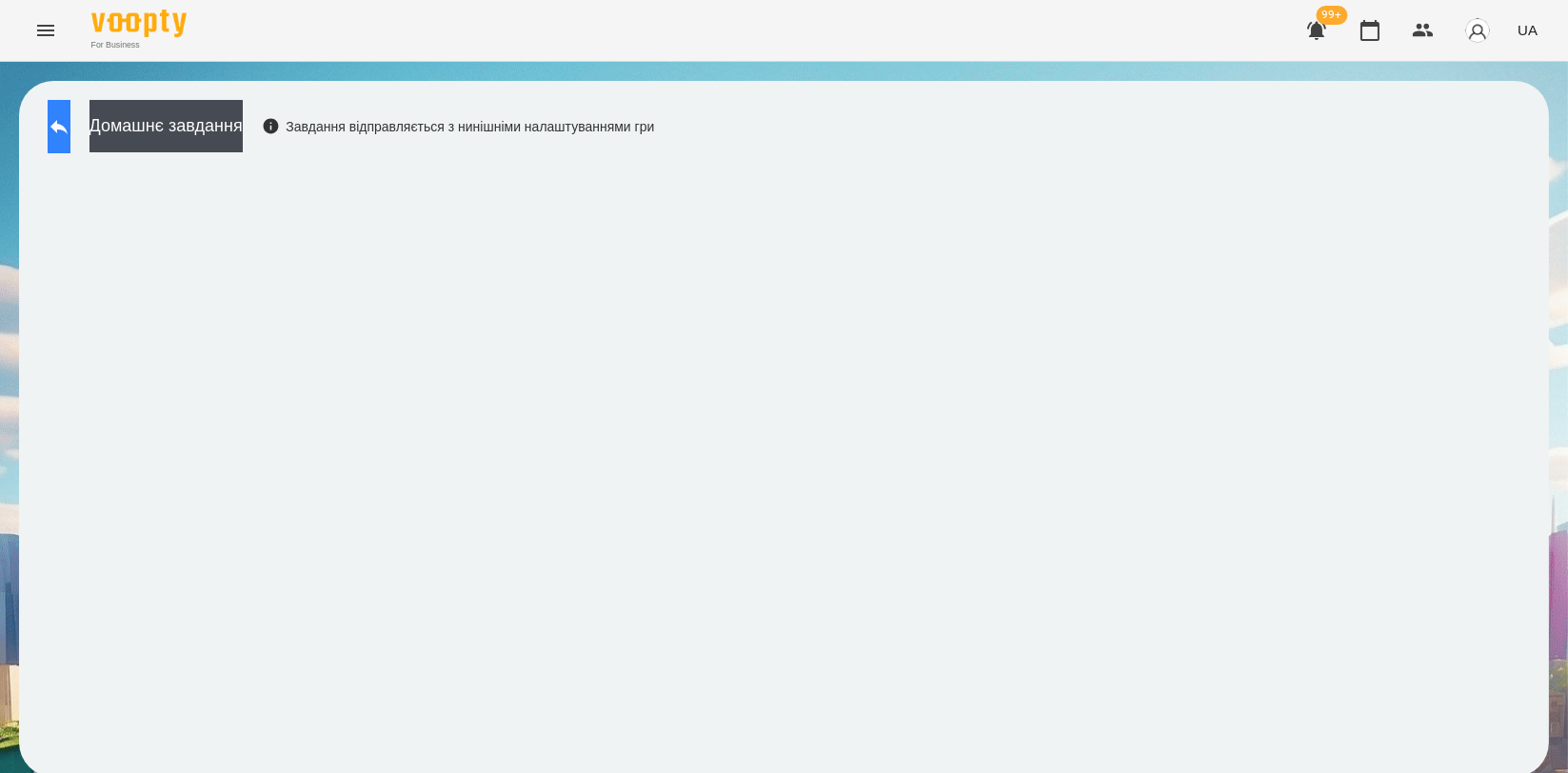
click at [68, 129] on icon at bounding box center [59, 127] width 17 height 14
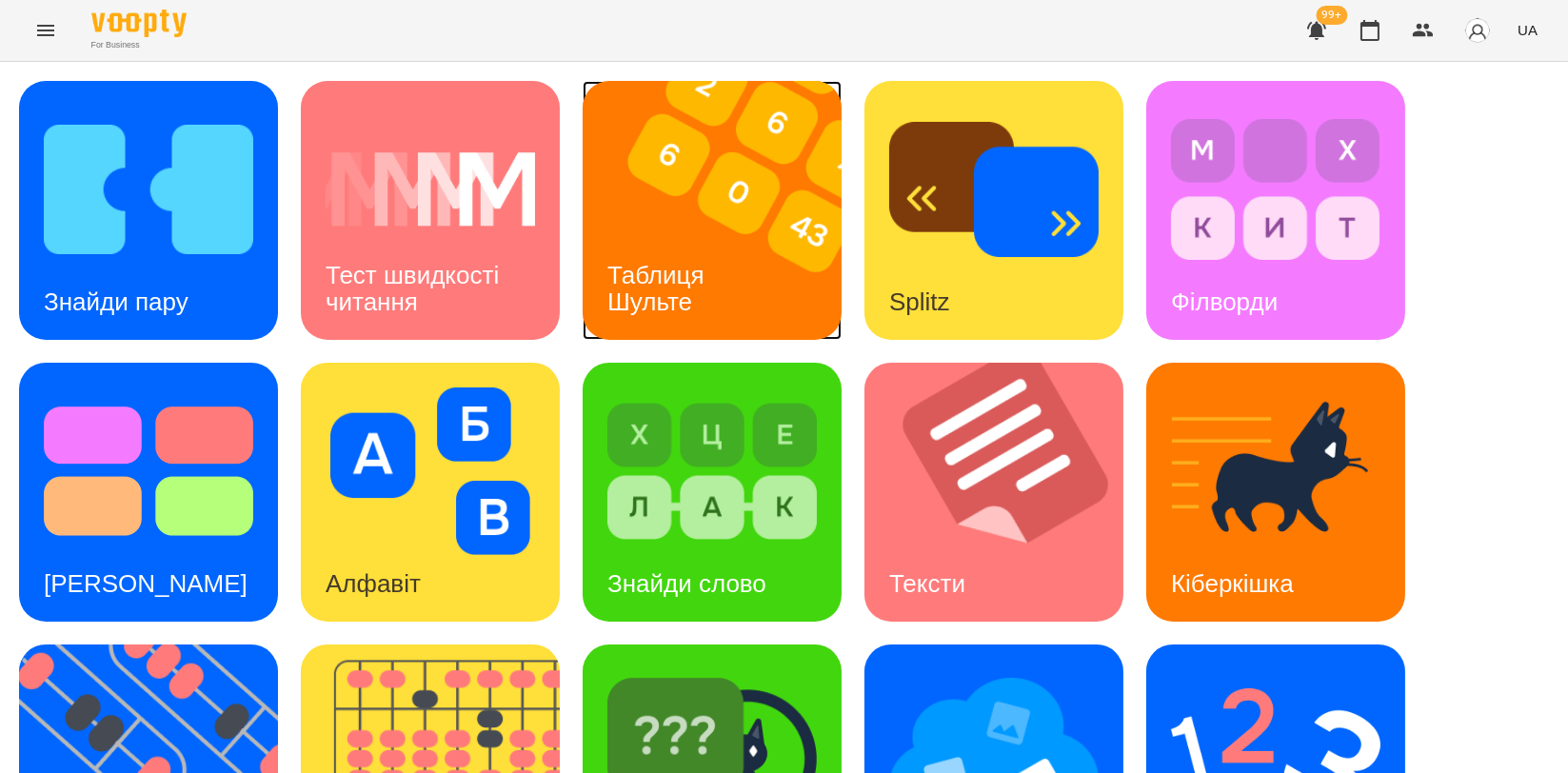
click at [686, 249] on div "Таблиця Шульте" at bounding box center [659, 288] width 154 height 102
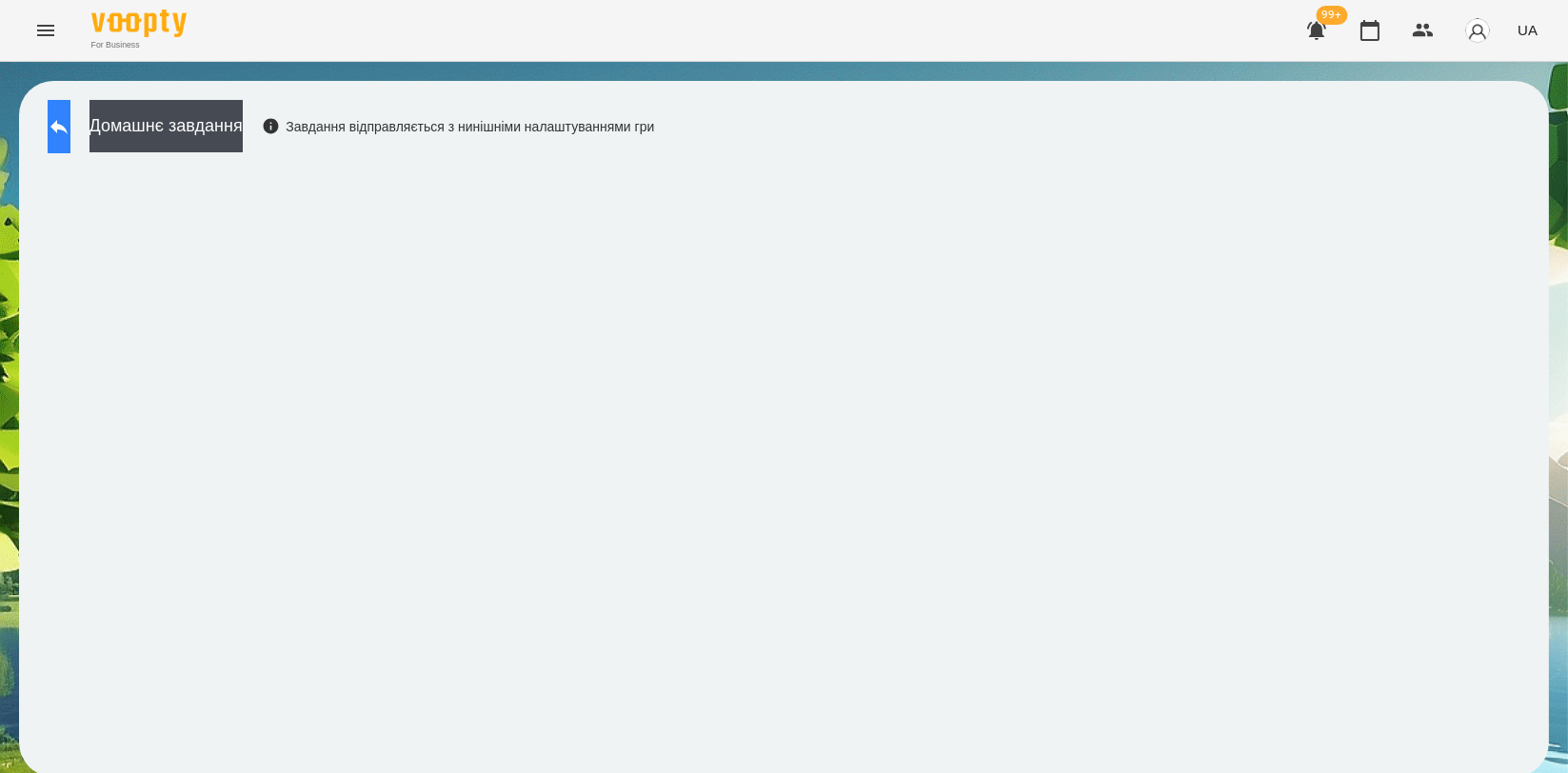
click at [70, 118] on icon at bounding box center [59, 127] width 23 height 23
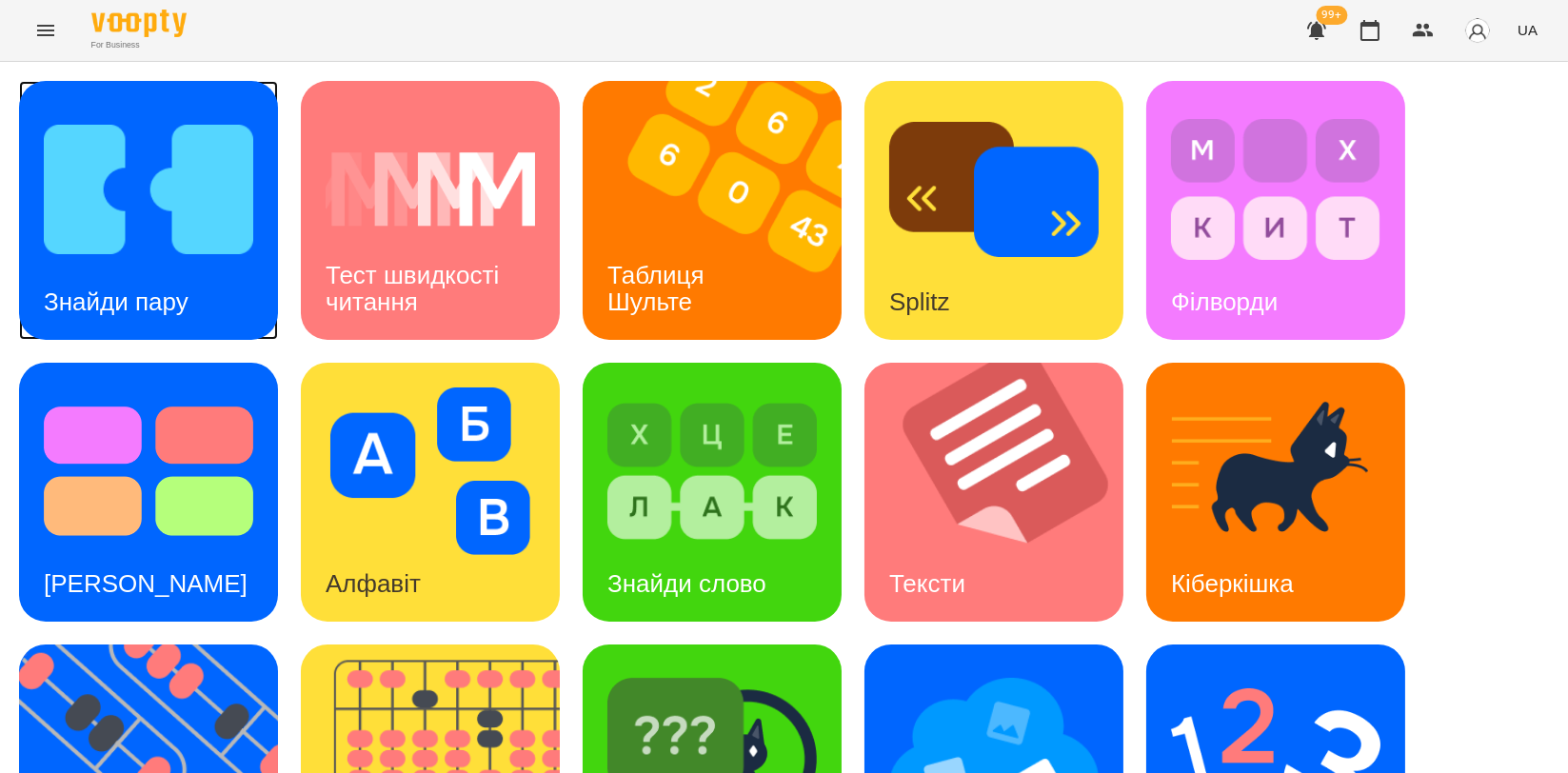
click at [145, 164] on img at bounding box center [148, 189] width 209 height 167
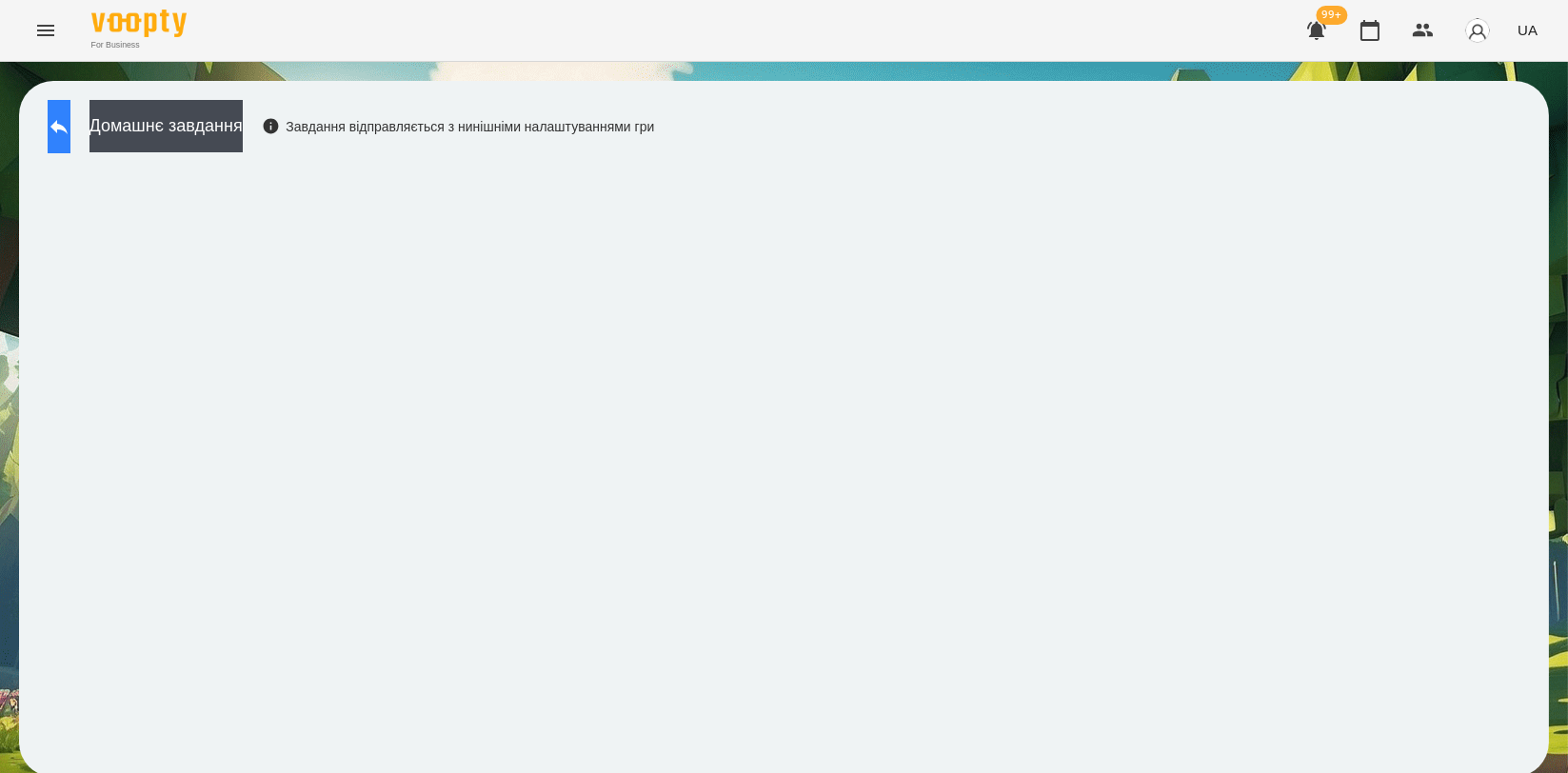
click at [71, 136] on button at bounding box center [59, 127] width 23 height 53
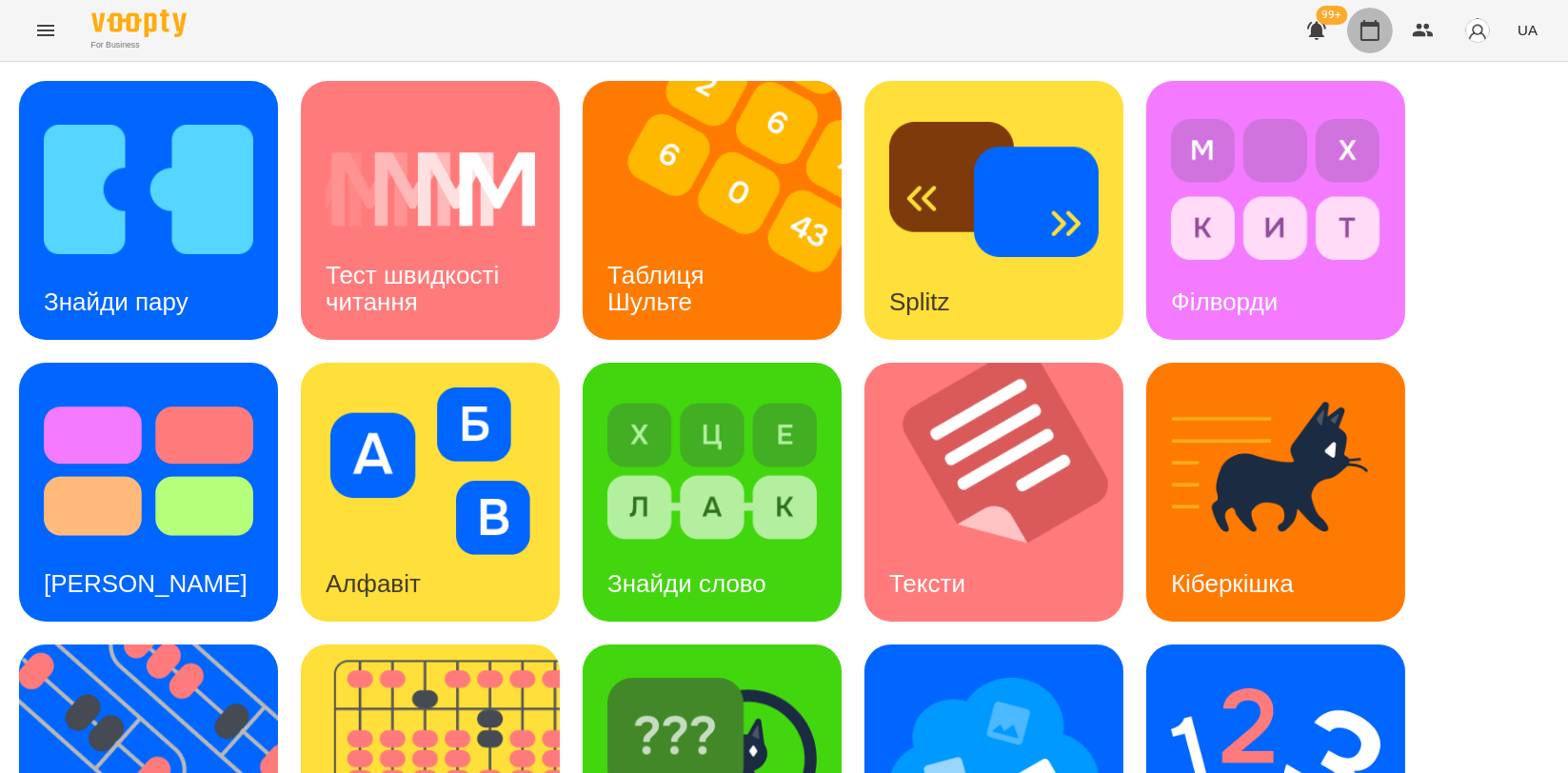
click at [1357, 25] on button "button" at bounding box center [1370, 31] width 46 height 46
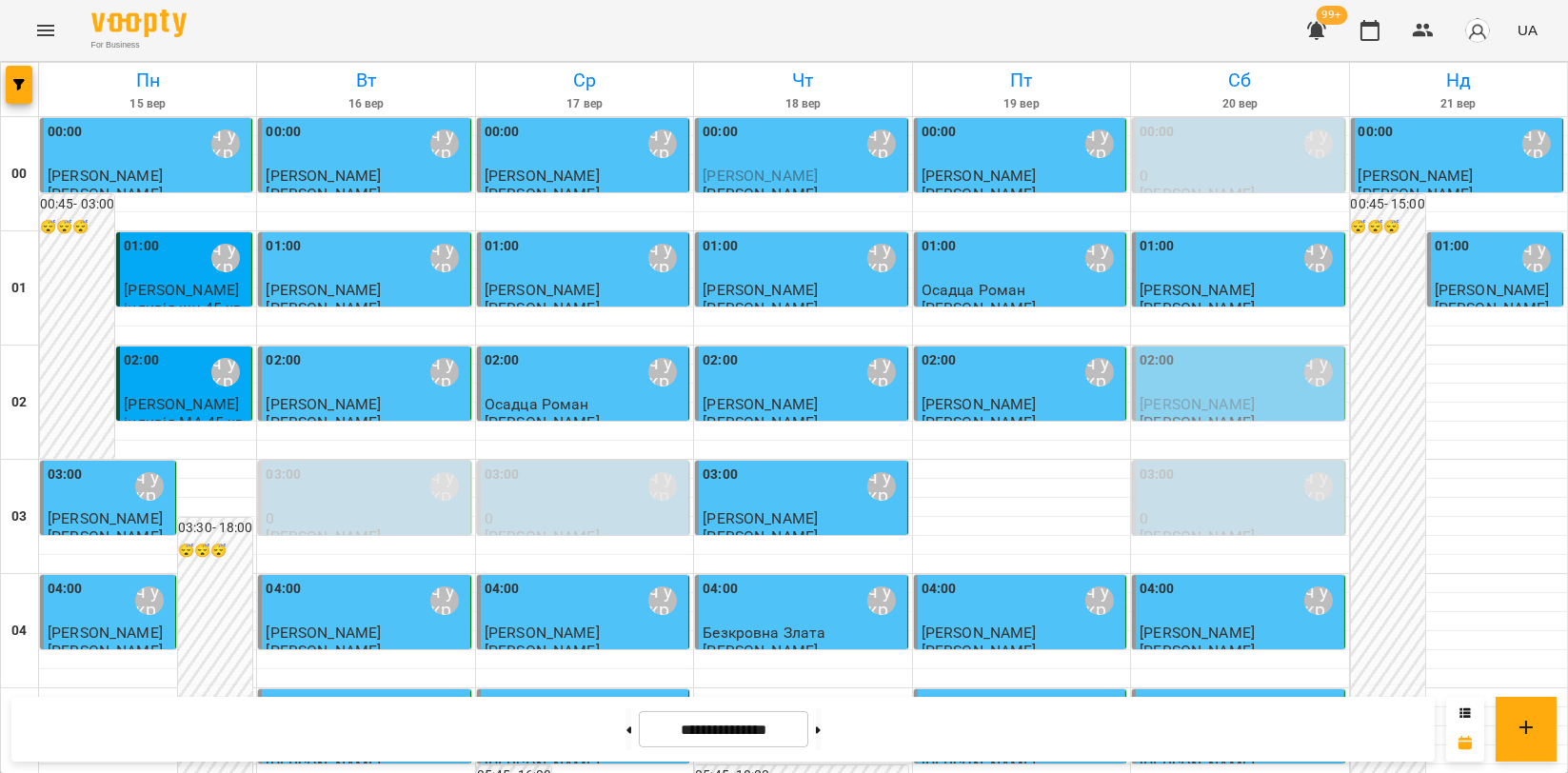
scroll to position [1796, 0]
